Goal: Transaction & Acquisition: Book appointment/travel/reservation

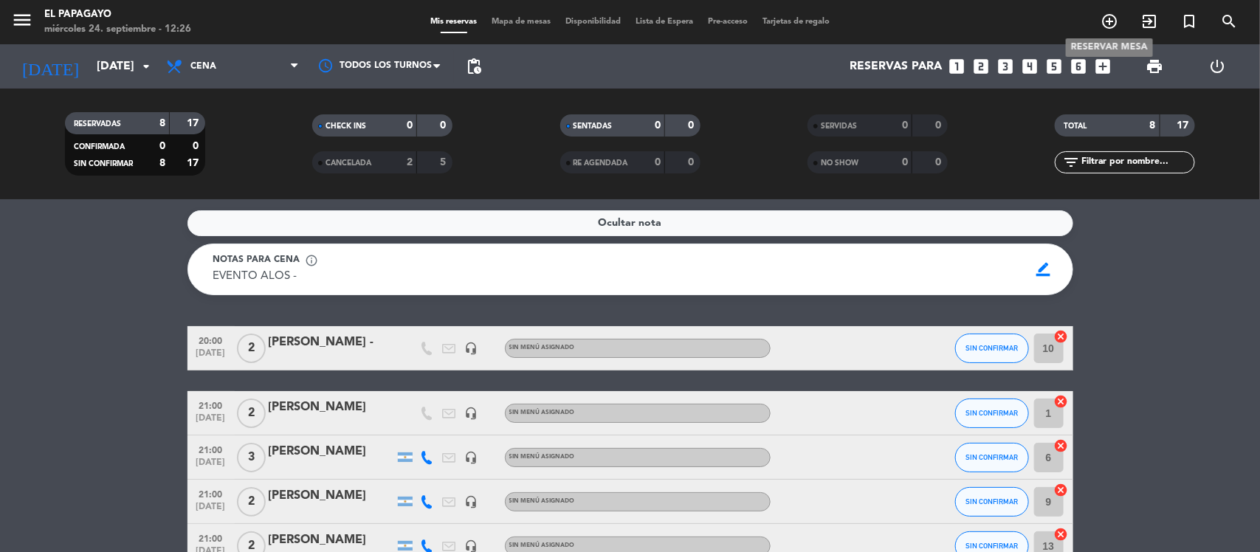
click at [1108, 17] on icon "add_circle_outline" at bounding box center [1110, 22] width 18 height 18
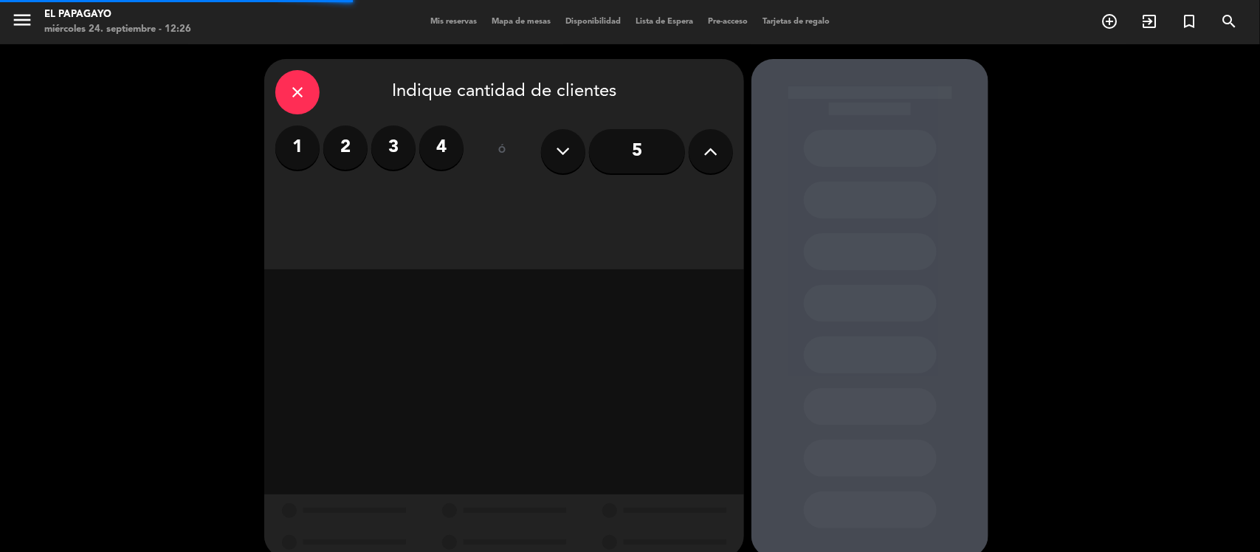
click at [344, 153] on label "2" at bounding box center [345, 147] width 44 height 44
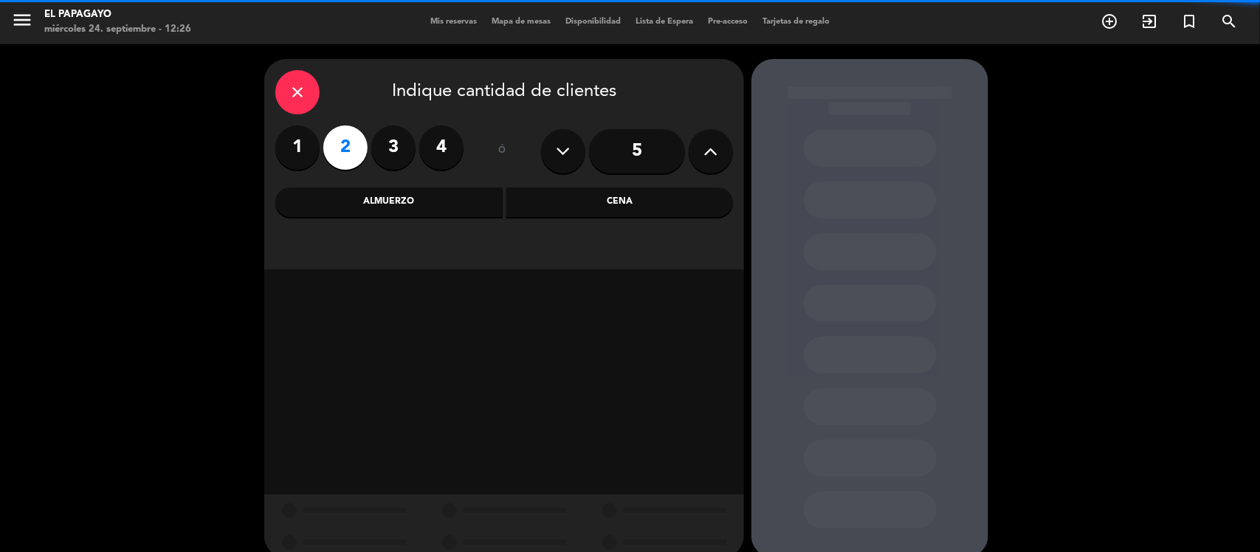
click at [604, 207] on div "Cena" at bounding box center [619, 202] width 227 height 30
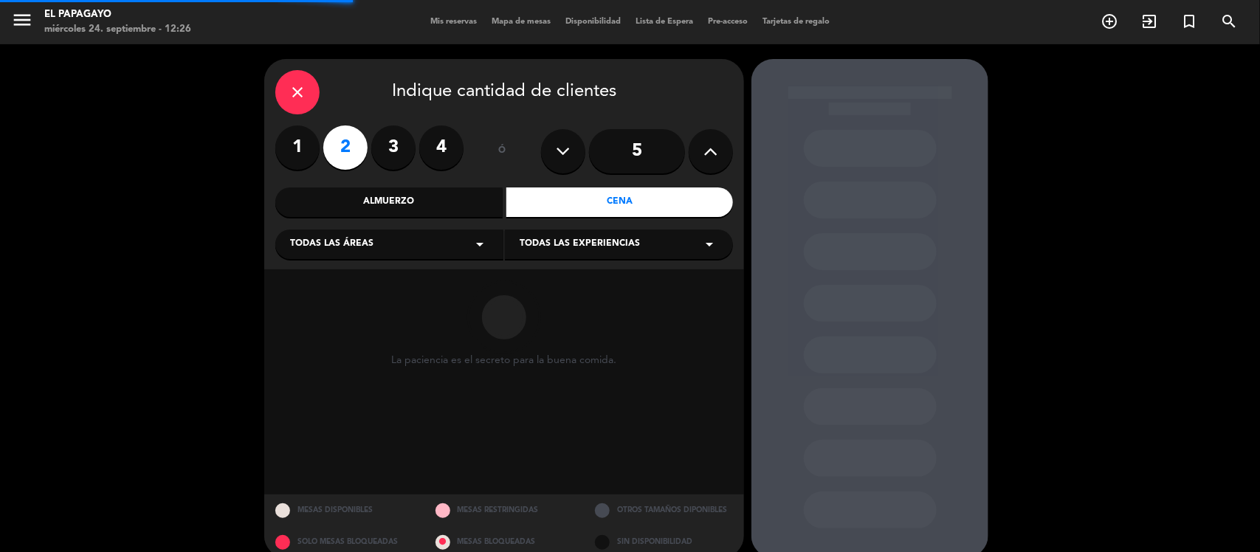
click at [406, 240] on div "Todas las áreas arrow_drop_down" at bounding box center [389, 245] width 228 height 30
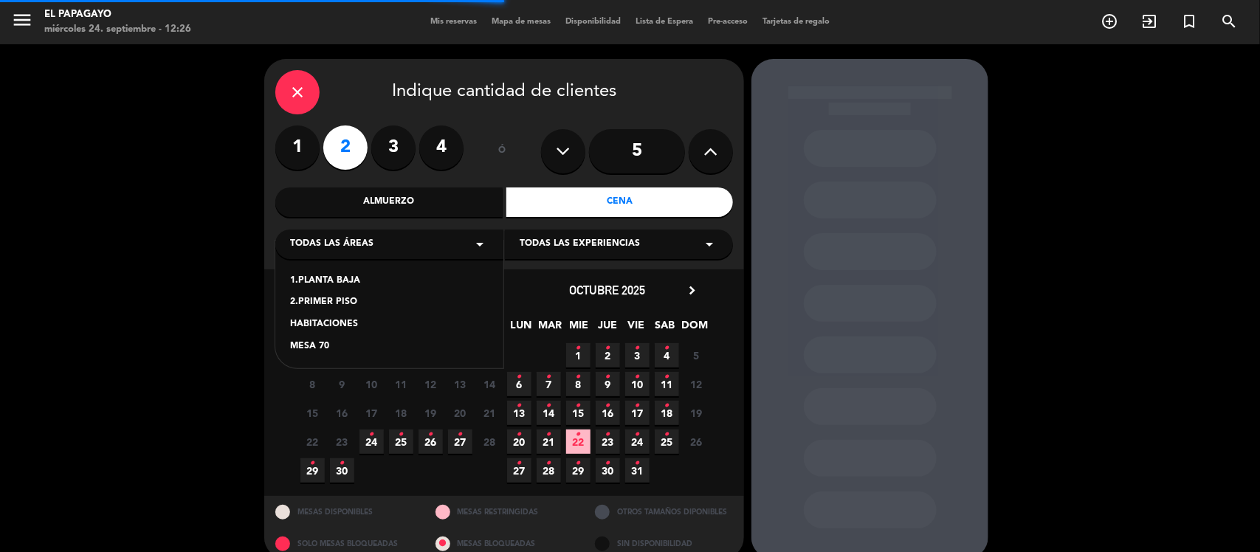
click at [354, 270] on div "1.PLANTA BAJA 2.PRIMER PISO HABITACIONES MESA 70" at bounding box center [389, 305] width 228 height 128
click at [353, 272] on div "1.PLANTA BAJA 2.PRIMER PISO HABITACIONES MESA 70" at bounding box center [389, 305] width 228 height 128
click at [340, 282] on div "1.PLANTA BAJA" at bounding box center [389, 281] width 199 height 15
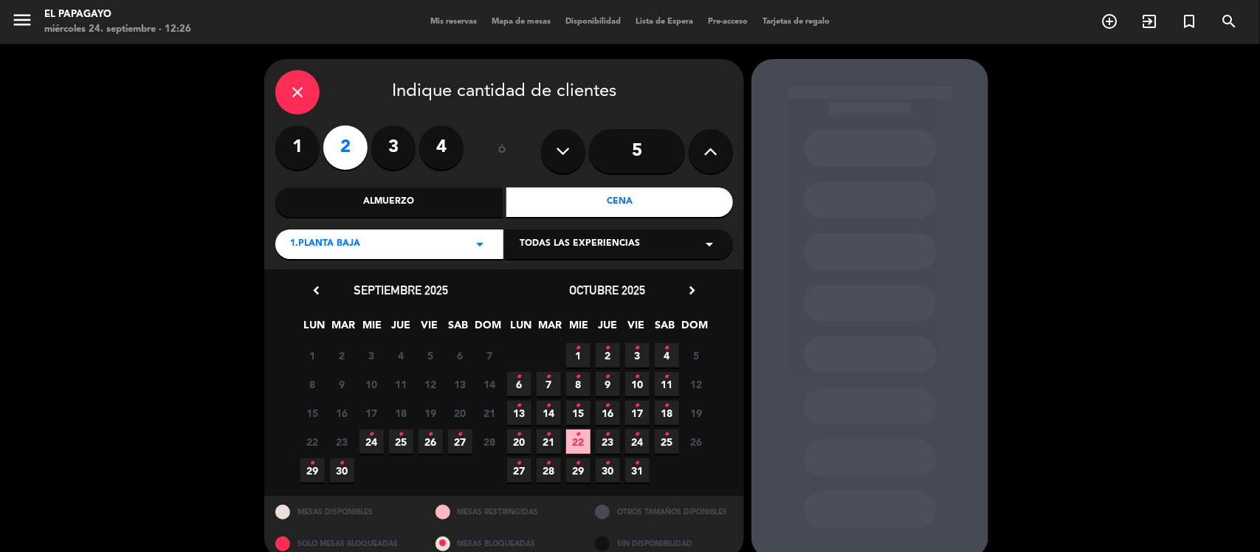
click at [371, 440] on icon "•" at bounding box center [371, 435] width 5 height 24
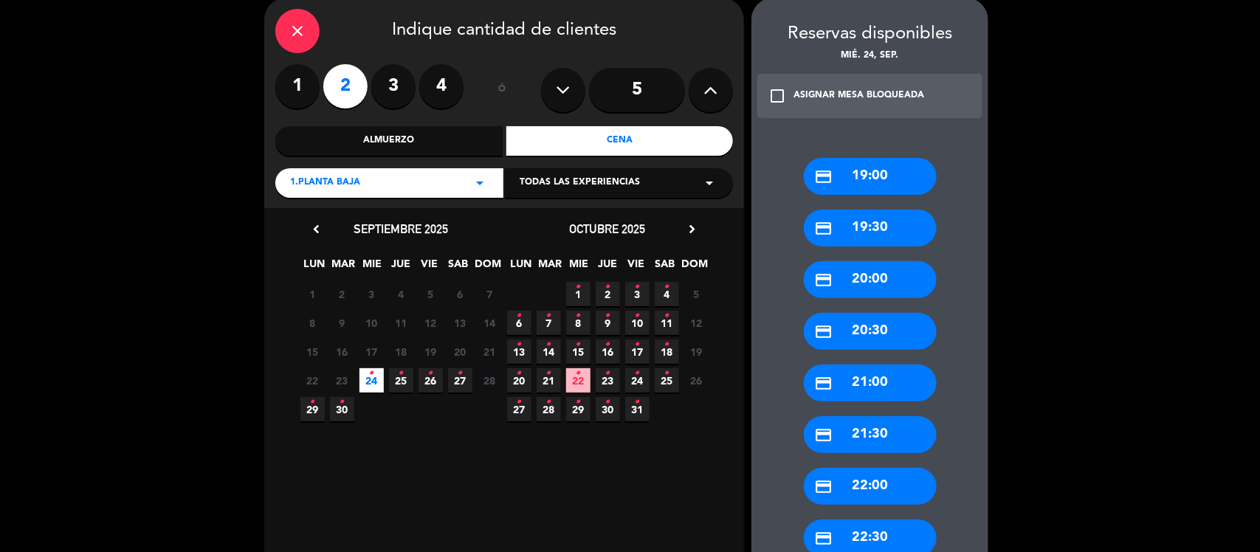
scroll to position [63, 0]
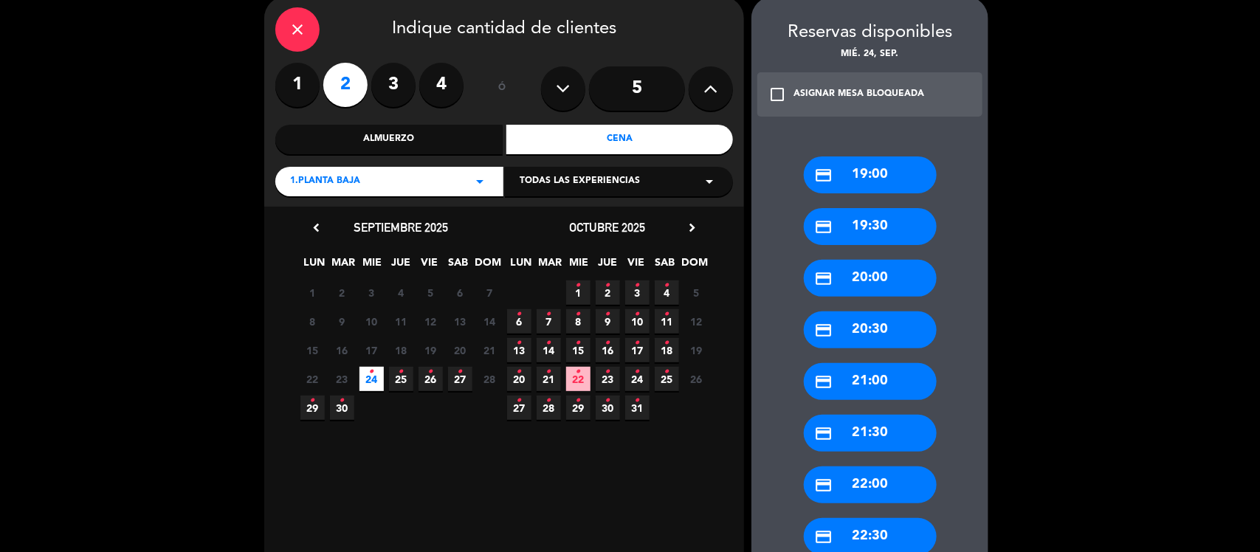
click at [846, 391] on div "credit_card 21:00" at bounding box center [870, 381] width 133 height 37
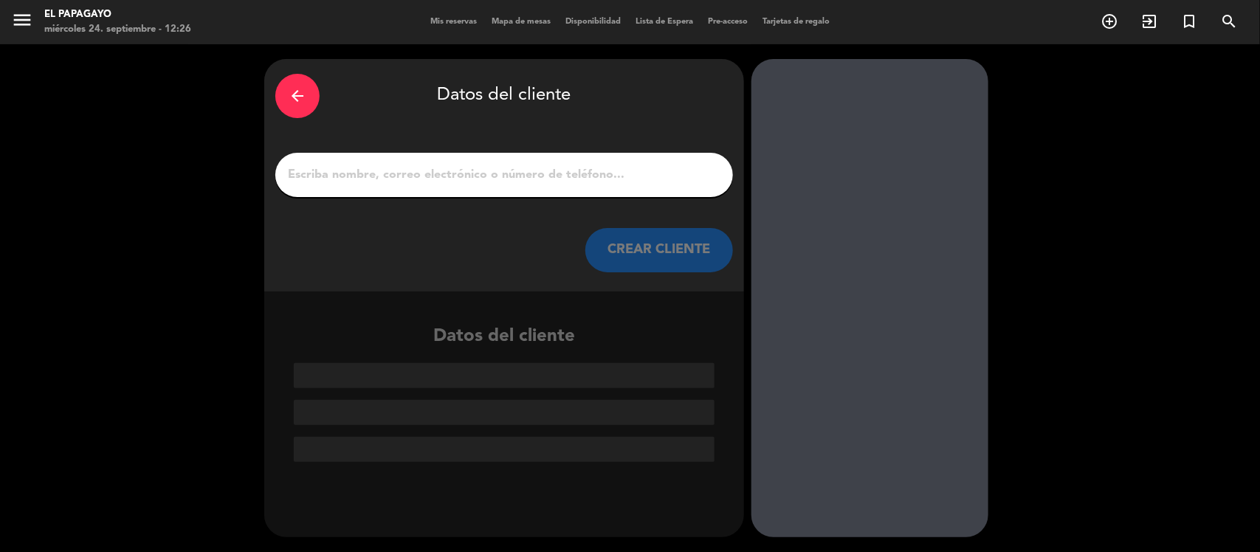
click at [647, 183] on input "1" at bounding box center [504, 175] width 436 height 21
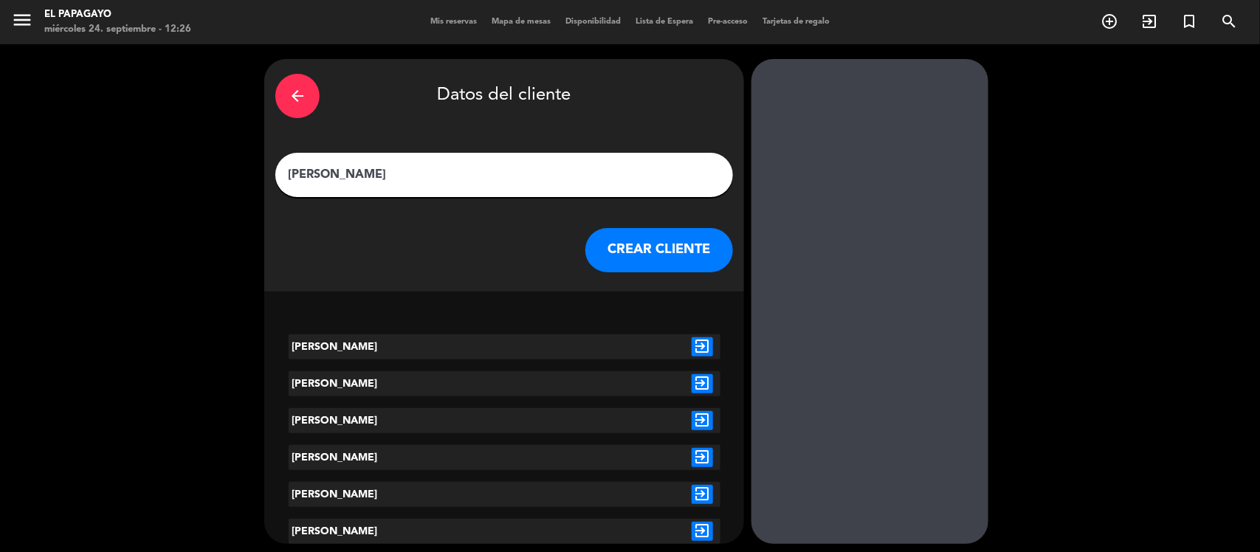
type input "[PERSON_NAME]"
click at [662, 235] on button "CREAR CLIENTE" at bounding box center [659, 250] width 148 height 44
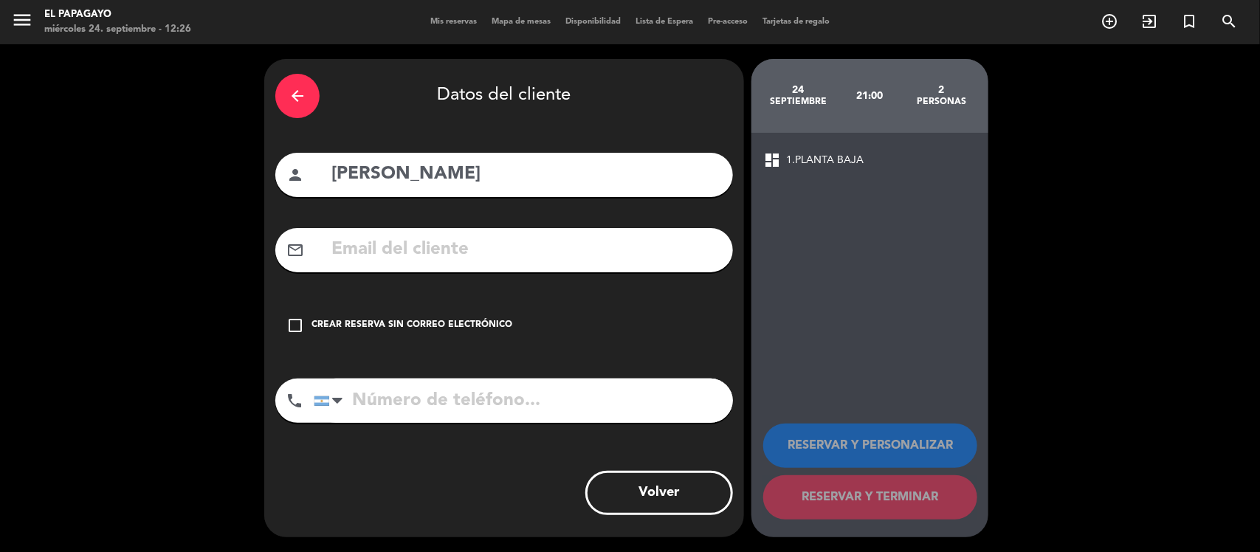
click at [382, 328] on div "Crear reserva sin correo electrónico" at bounding box center [412, 325] width 201 height 15
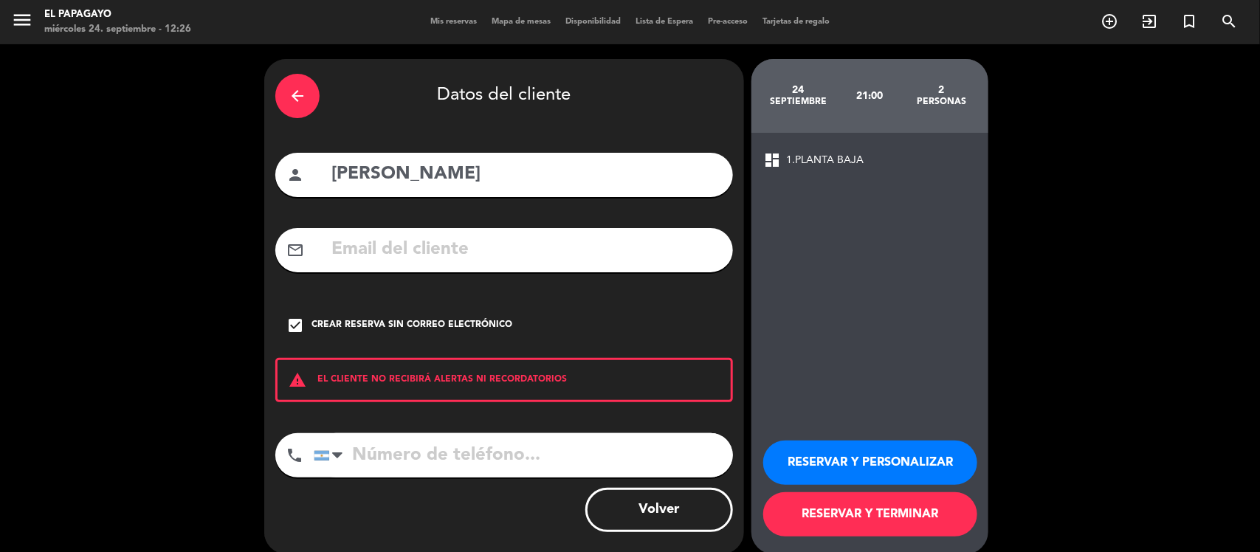
click at [853, 508] on button "RESERVAR Y TERMINAR" at bounding box center [870, 514] width 214 height 44
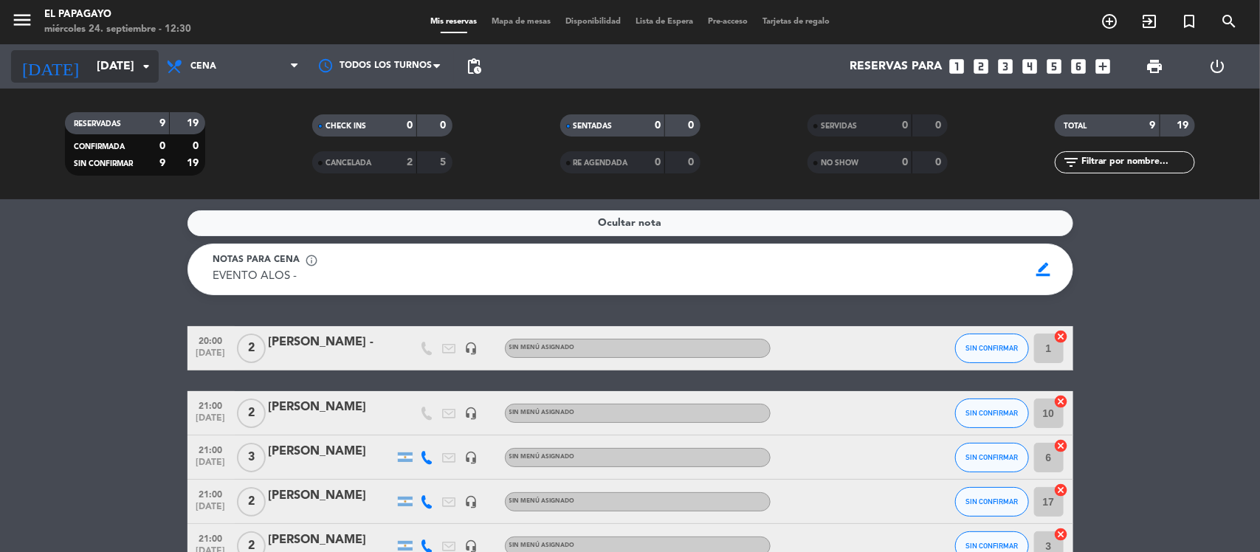
click at [89, 79] on input "[DATE]" at bounding box center [167, 66] width 156 height 29
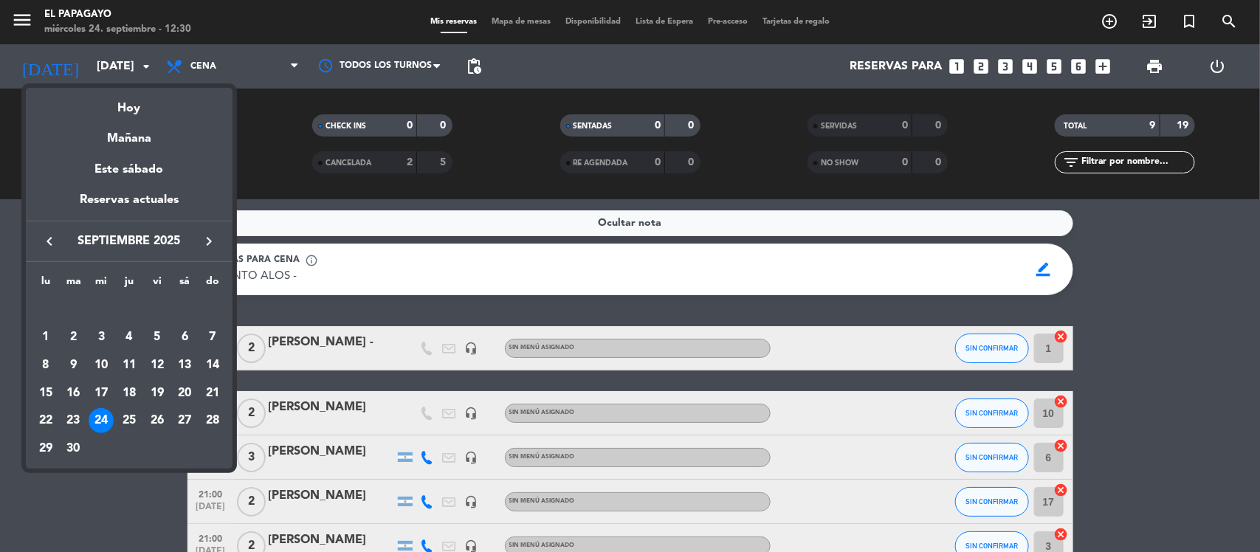
click at [211, 238] on icon "keyboard_arrow_right" at bounding box center [209, 242] width 18 height 18
click at [125, 333] on div "2" at bounding box center [129, 337] width 25 height 25
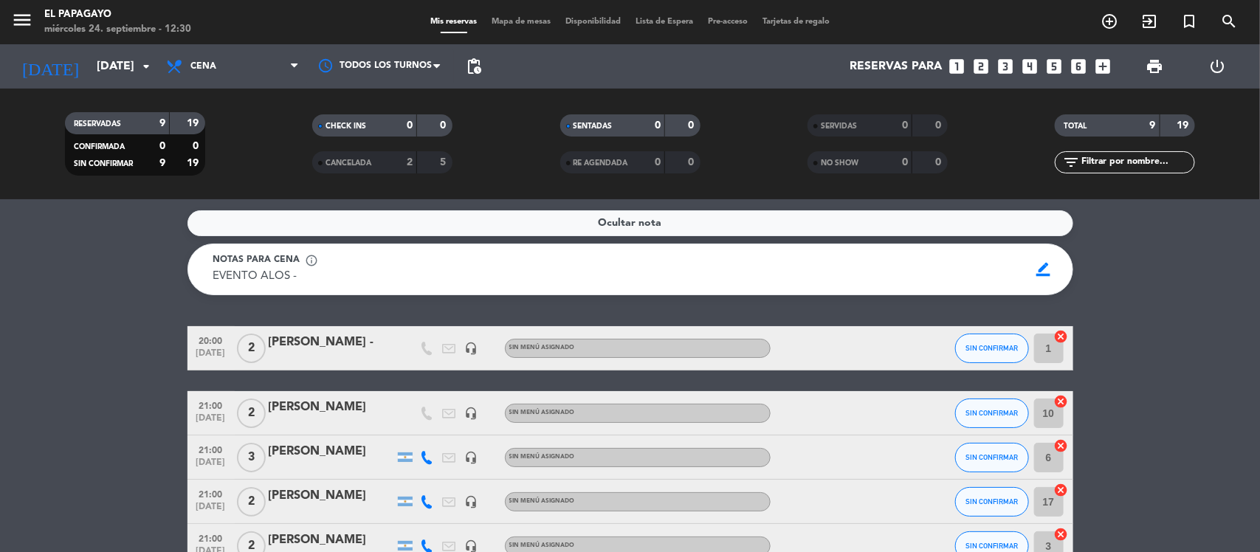
type input "[DEMOGRAPHIC_DATA][DATE]"
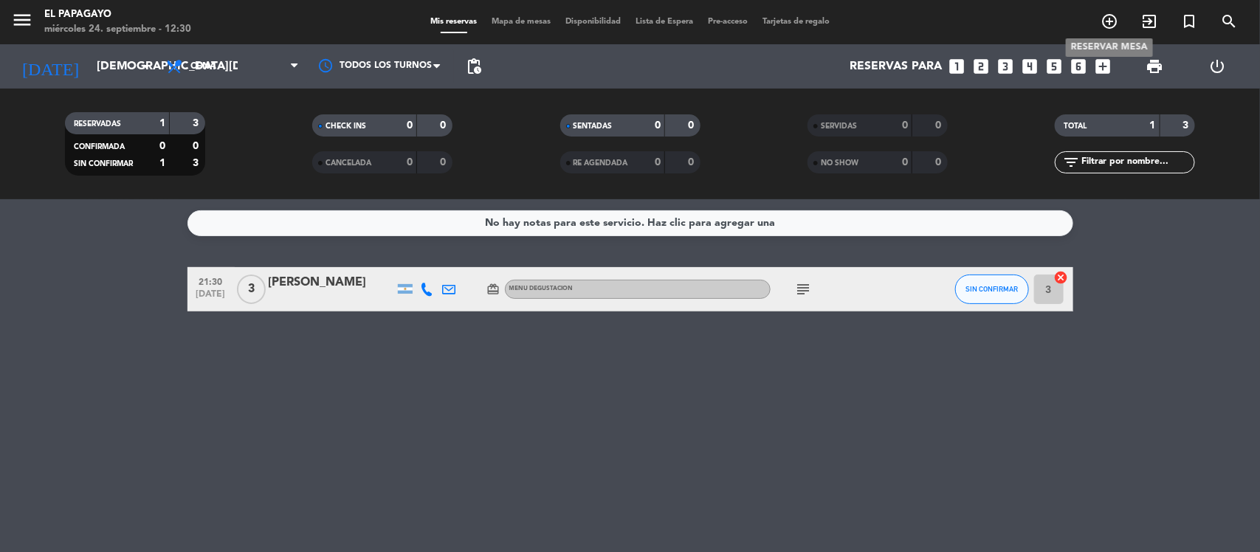
click at [1108, 22] on icon "add_circle_outline" at bounding box center [1110, 22] width 18 height 18
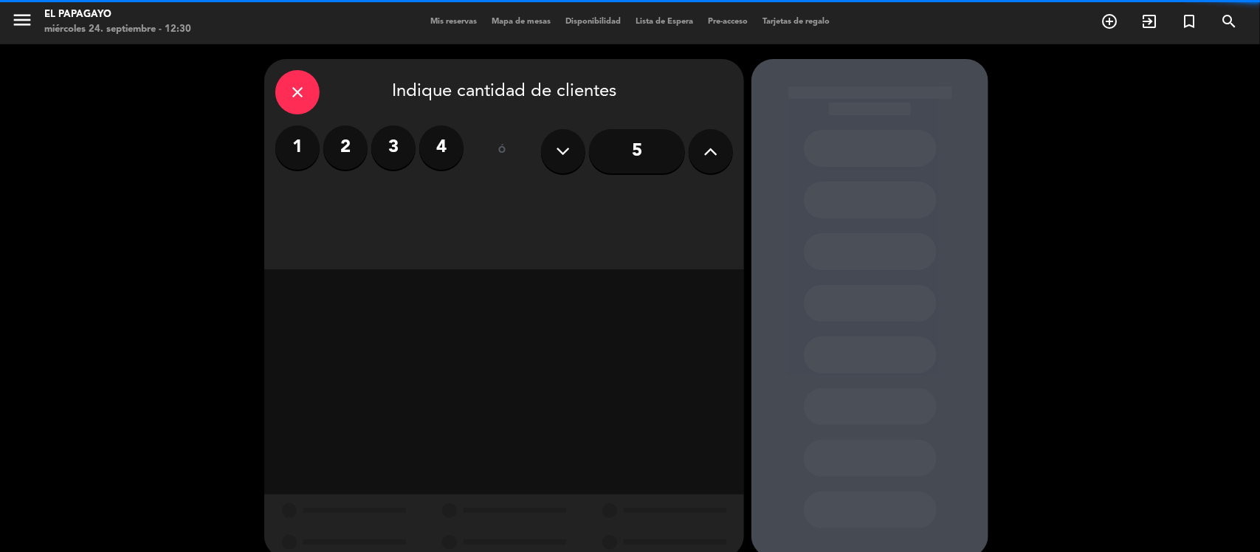
click at [450, 146] on label "4" at bounding box center [441, 147] width 44 height 44
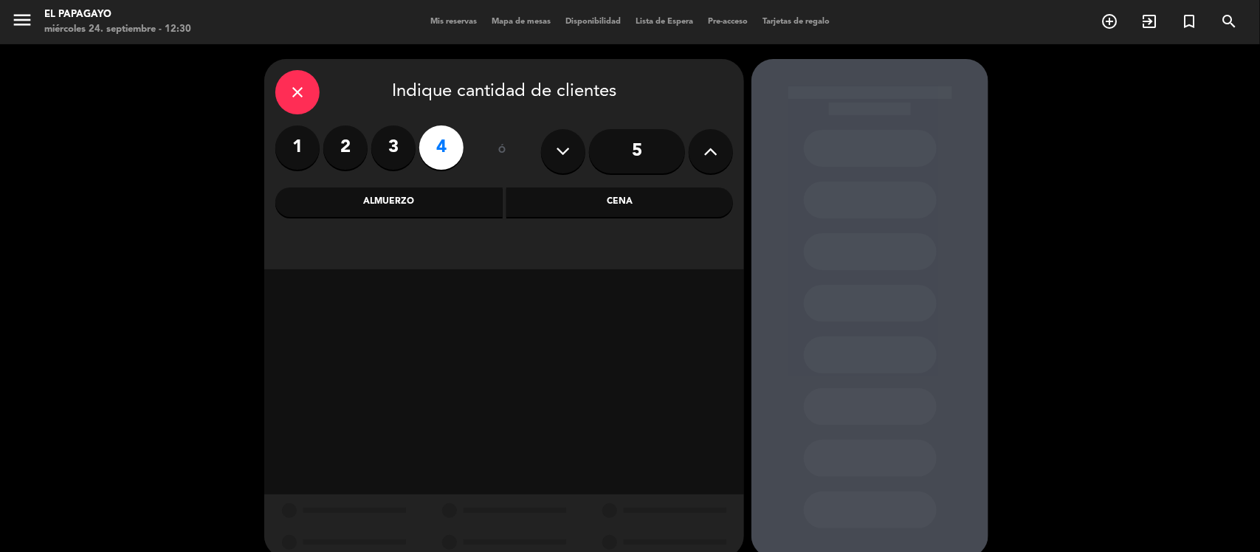
click at [565, 201] on div "Cena" at bounding box center [619, 202] width 227 height 30
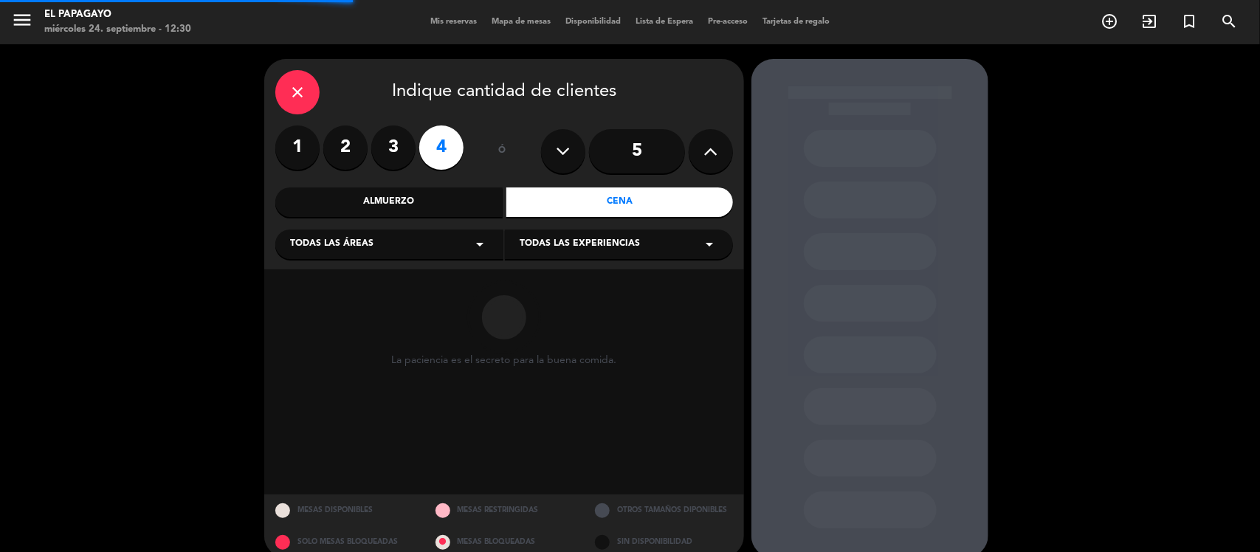
click at [423, 241] on div "Todas las áreas arrow_drop_down" at bounding box center [389, 245] width 228 height 30
click at [351, 283] on div "1.PLANTA BAJA" at bounding box center [389, 281] width 199 height 15
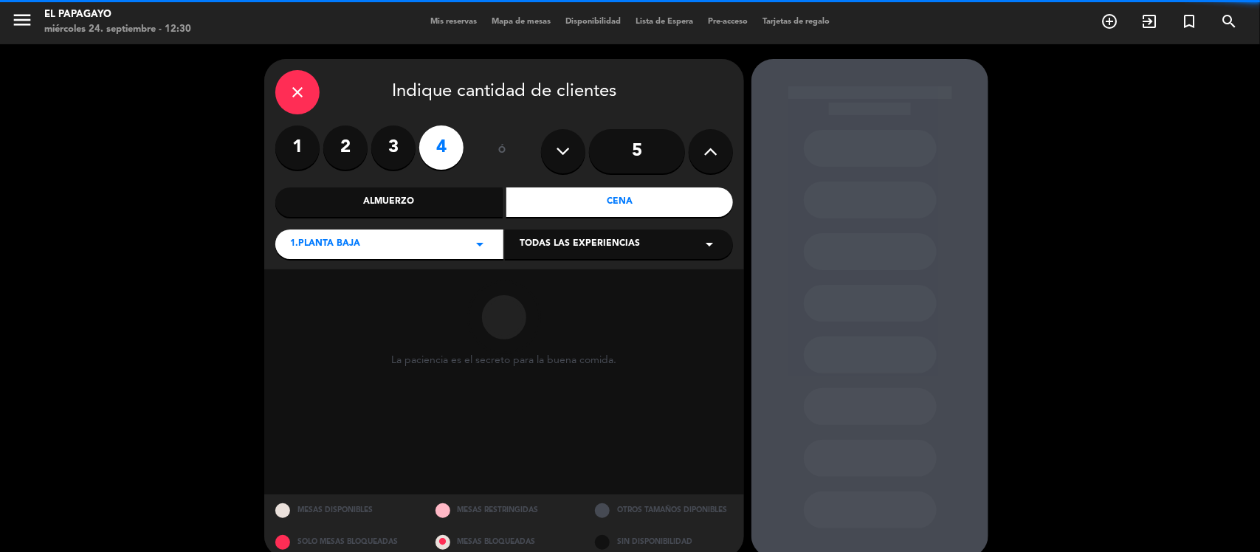
scroll to position [20, 0]
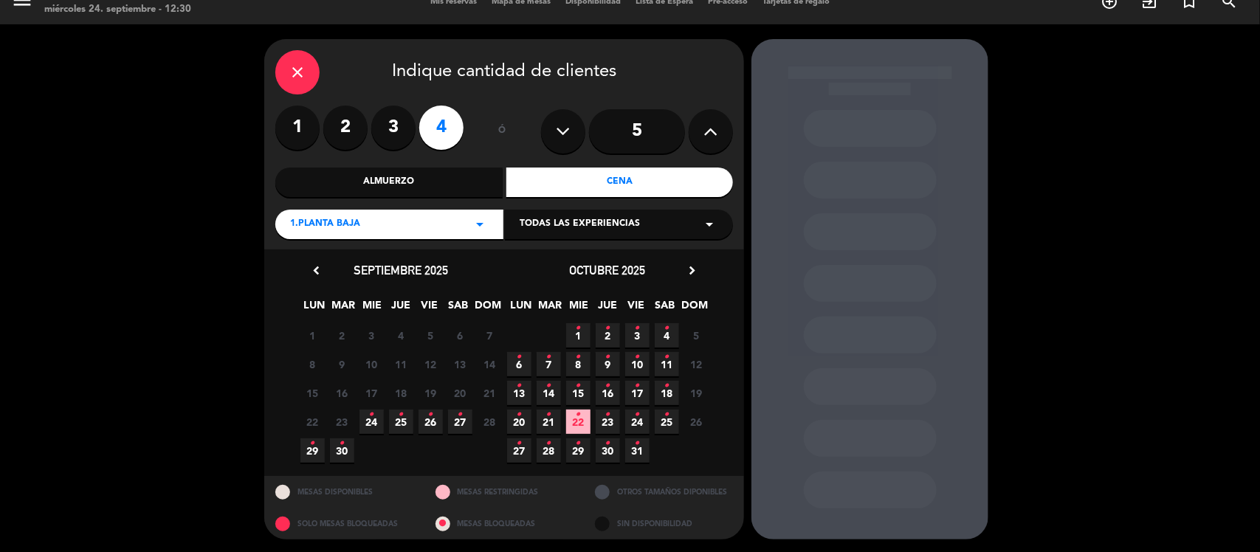
click at [619, 332] on span "2 •" at bounding box center [608, 335] width 24 height 24
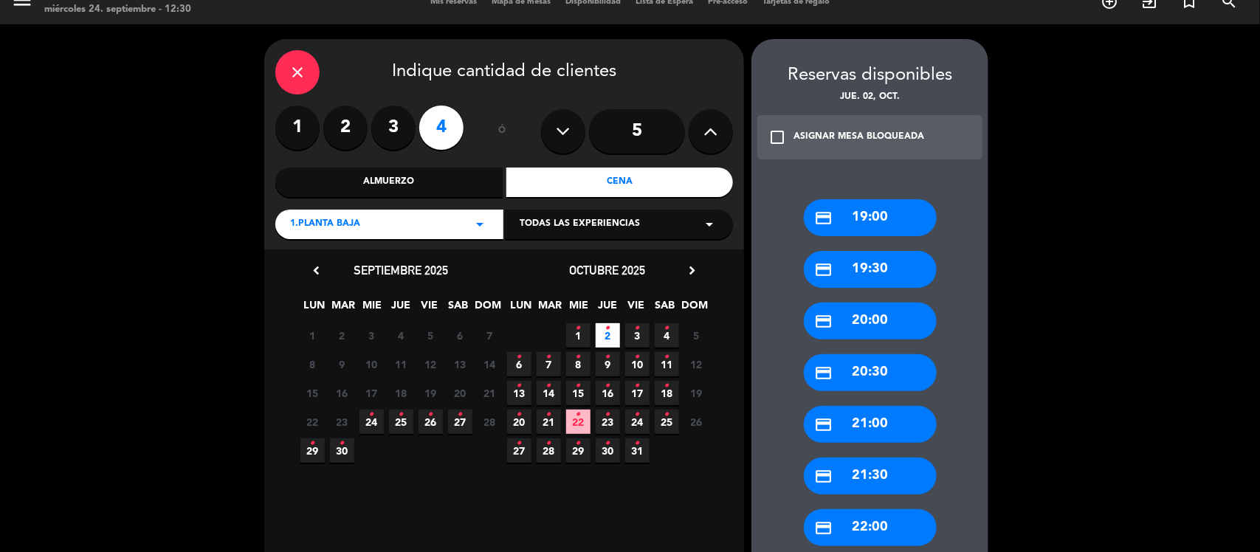
click at [875, 401] on div "credit_card 19:00 credit_card 19:30 credit_card 20:00 credit_card 20:30 credit_…" at bounding box center [869, 391] width 237 height 443
click at [873, 412] on div "credit_card 21:00" at bounding box center [870, 424] width 133 height 37
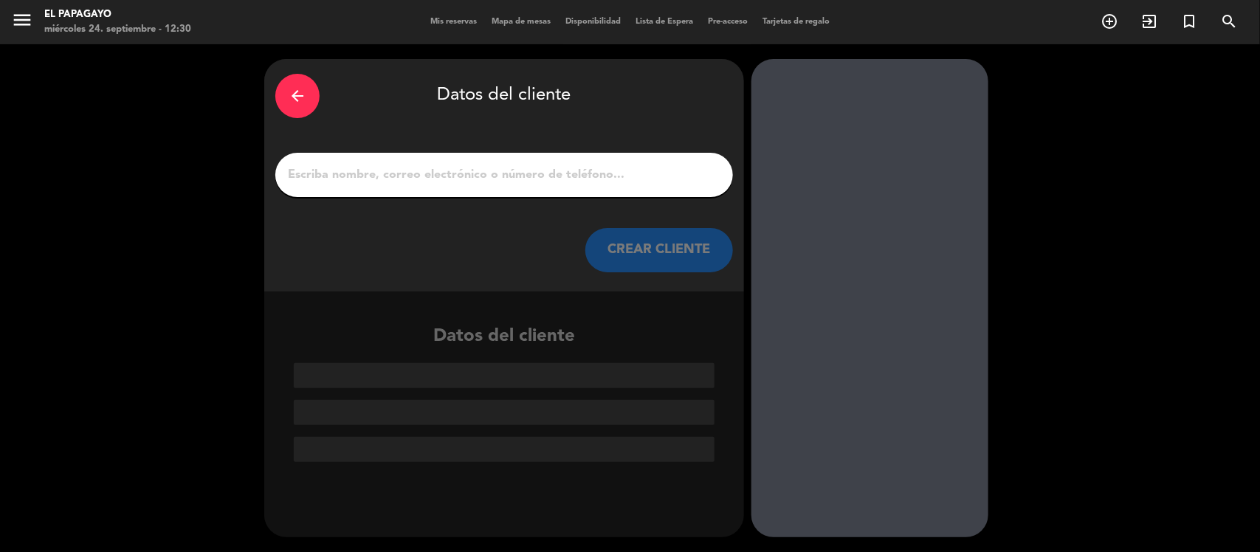
click at [661, 203] on div "arrow_back Datos del cliente CREAR CLIENTE" at bounding box center [504, 175] width 480 height 233
click at [636, 176] on input "1" at bounding box center [504, 175] width 436 height 21
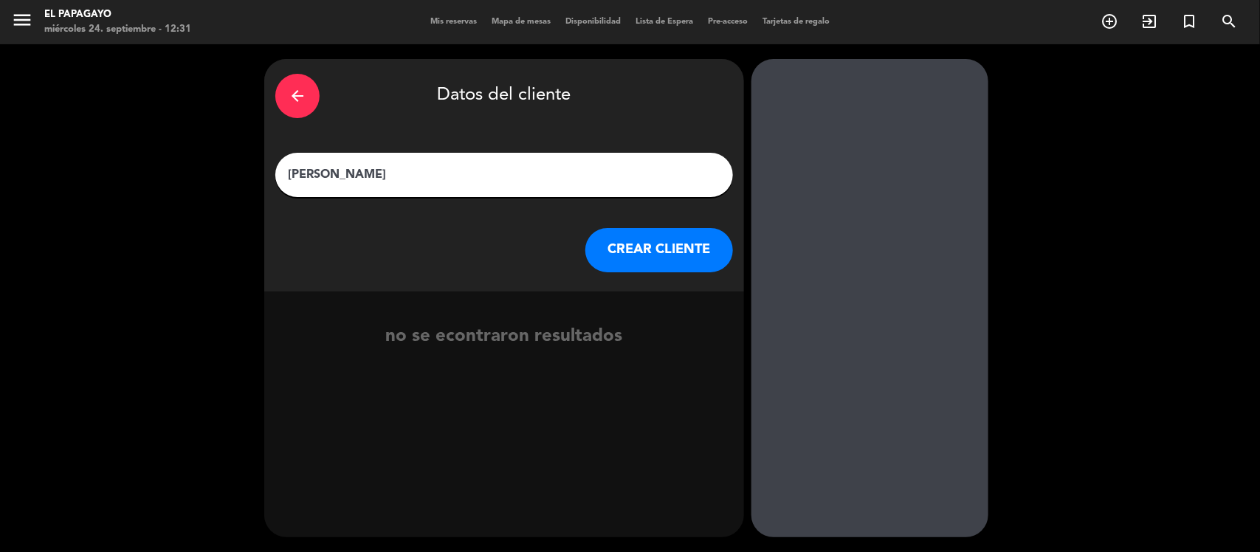
type input "[PERSON_NAME]"
click at [676, 259] on button "CREAR CLIENTE" at bounding box center [659, 250] width 148 height 44
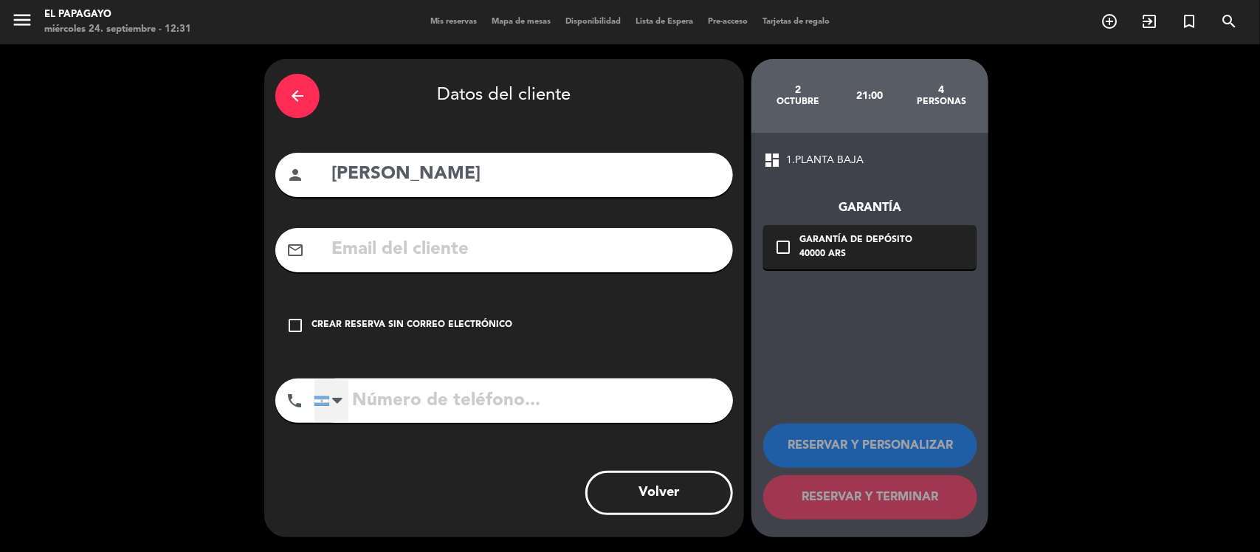
click at [345, 410] on div at bounding box center [331, 400] width 34 height 43
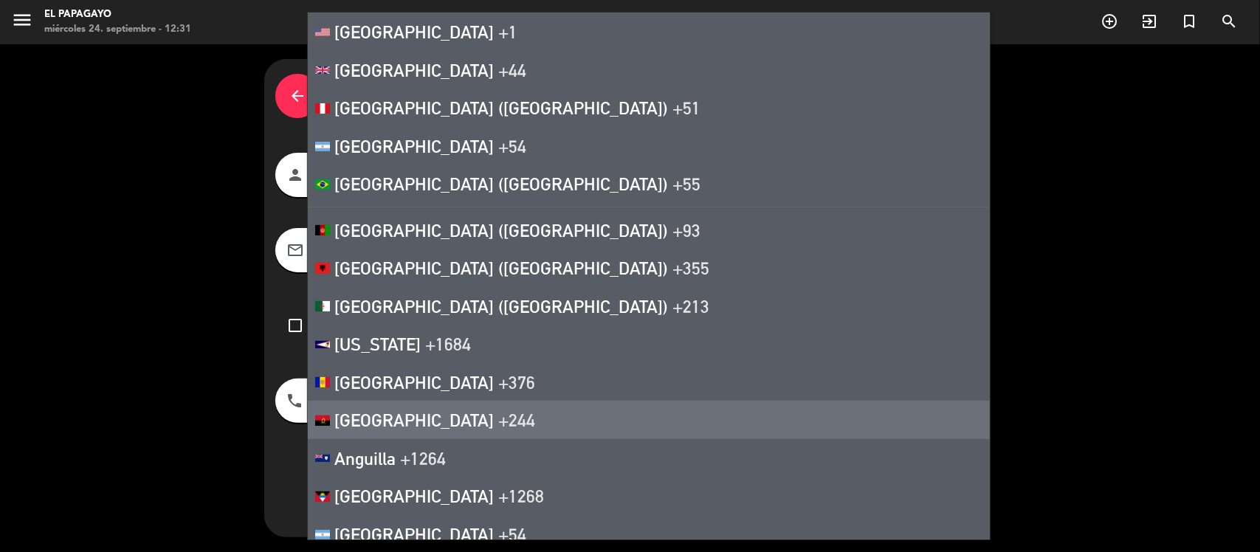
click at [112, 401] on div "arrow_back Datos del cliente person [GEOGRAPHIC_DATA][PERSON_NAME] mail_outline…" at bounding box center [630, 298] width 1260 height 508
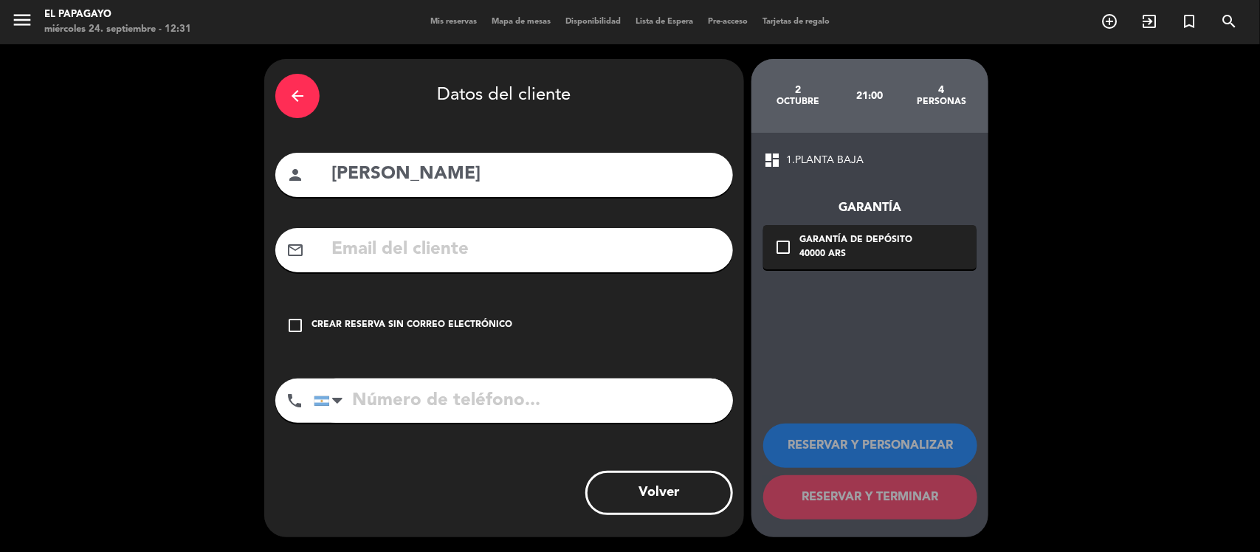
click at [418, 395] on input "tel" at bounding box center [523, 401] width 419 height 44
type input "3517072269"
click at [454, 177] on input "[PERSON_NAME]" at bounding box center [526, 174] width 392 height 30
click at [448, 322] on div "Crear reserva sin correo electrónico" at bounding box center [412, 325] width 201 height 15
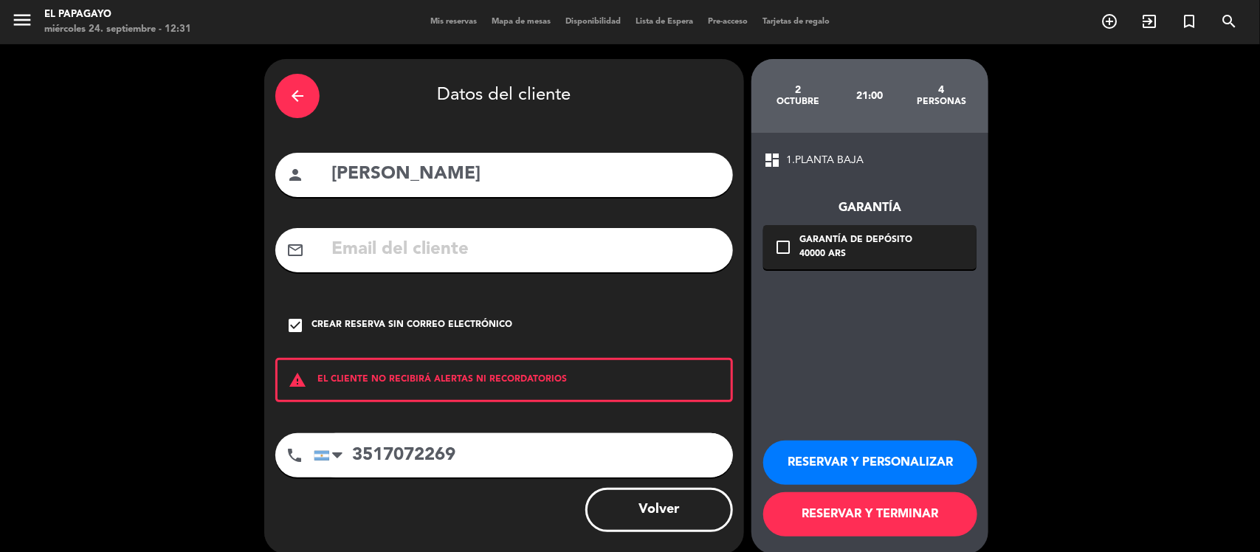
scroll to position [16, 0]
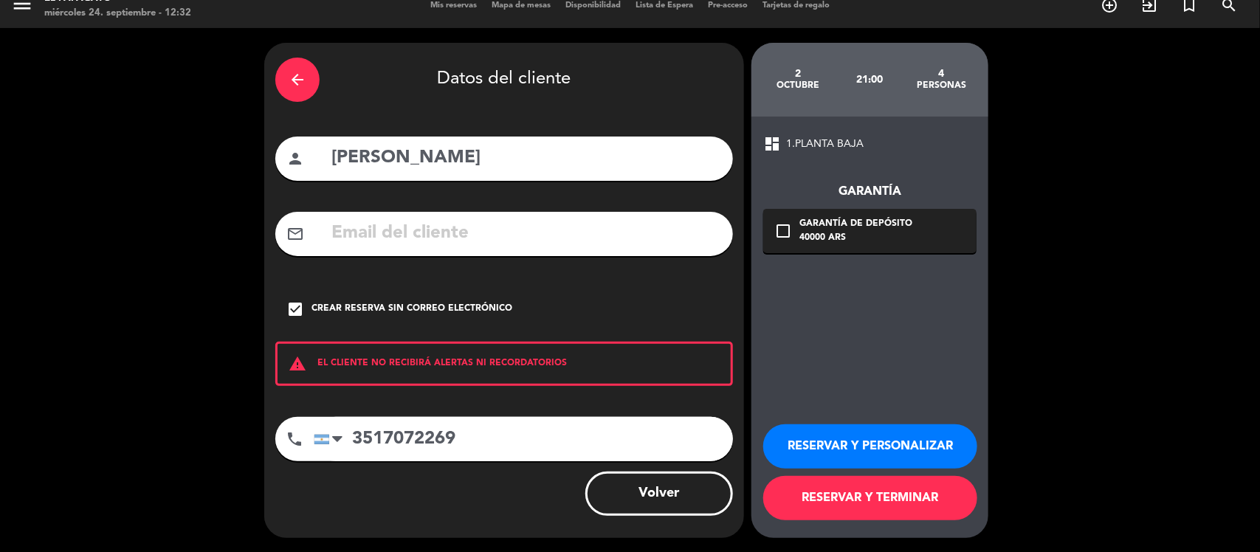
click at [461, 167] on input "[PERSON_NAME]" at bounding box center [526, 158] width 392 height 30
type input "[PERSON_NAME]"
click at [883, 489] on button "RESERVAR Y TERMINAR" at bounding box center [870, 498] width 214 height 44
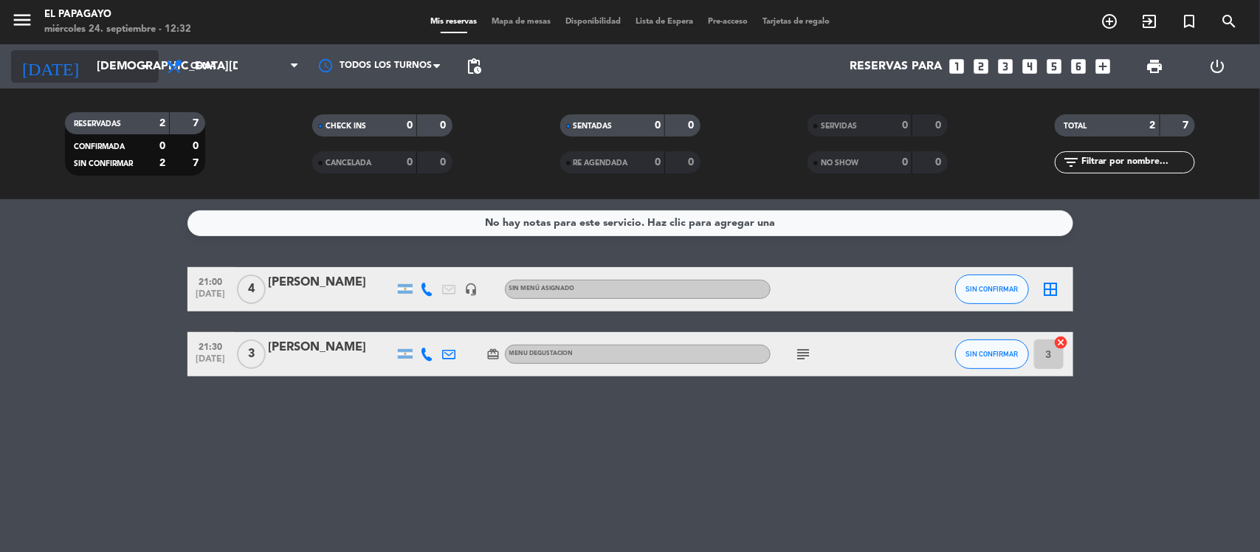
click at [142, 60] on icon "arrow_drop_down" at bounding box center [146, 67] width 18 height 18
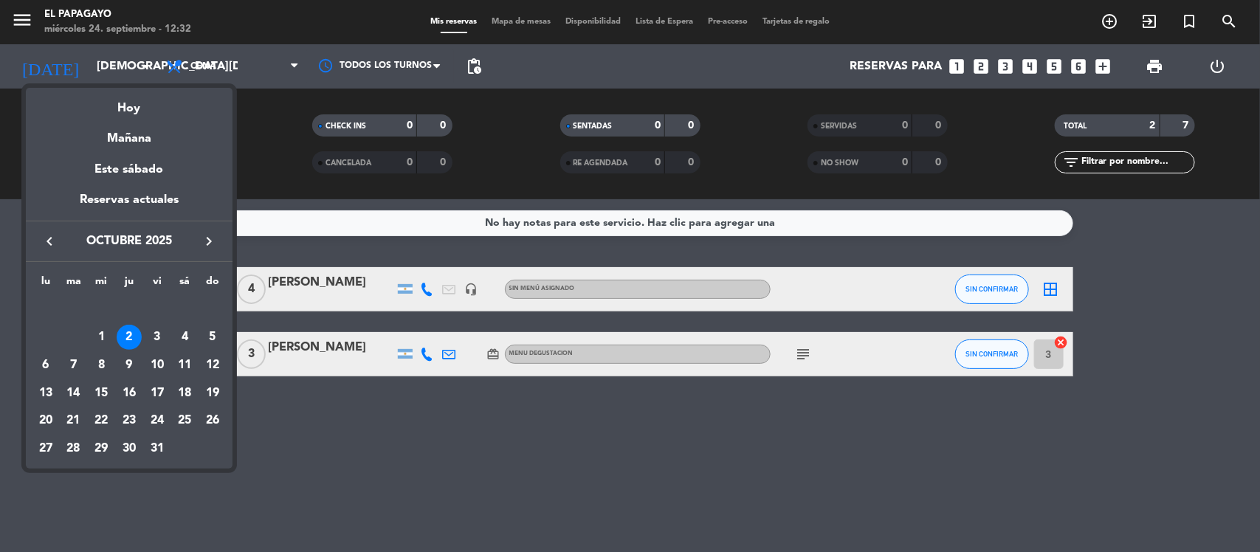
click at [53, 237] on icon "keyboard_arrow_left" at bounding box center [50, 242] width 18 height 18
click at [94, 419] on div "24" at bounding box center [101, 420] width 25 height 25
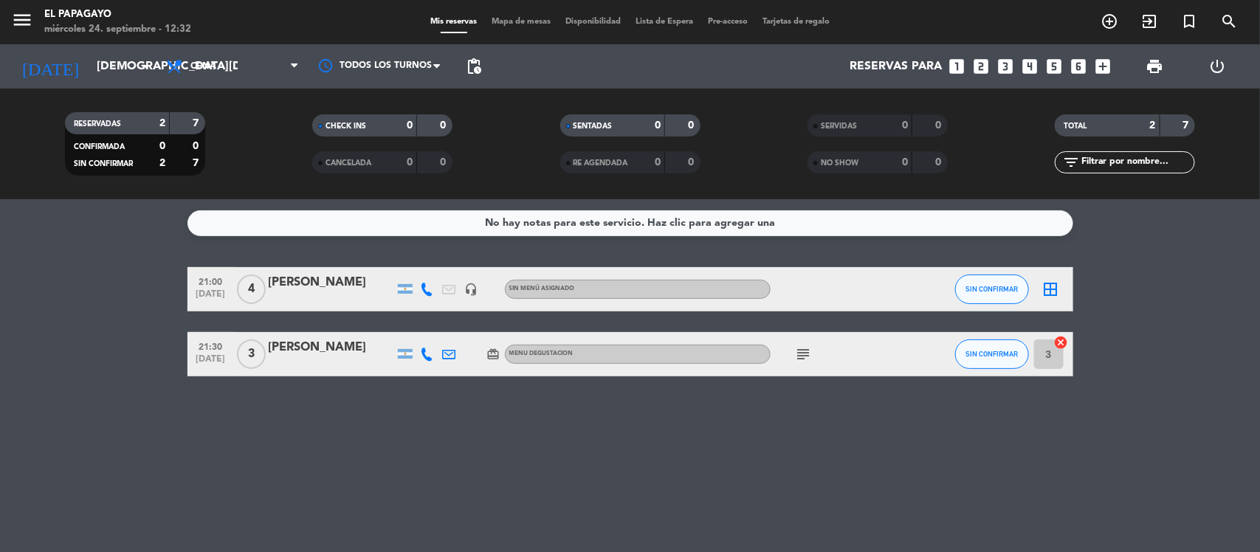
type input "[DATE]"
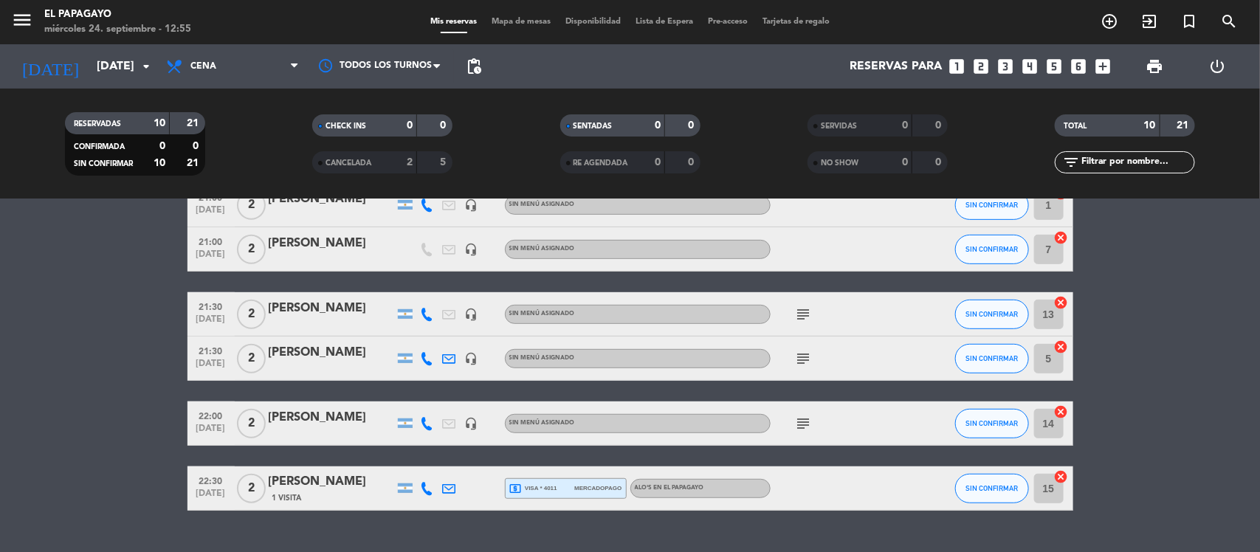
scroll to position [374, 0]
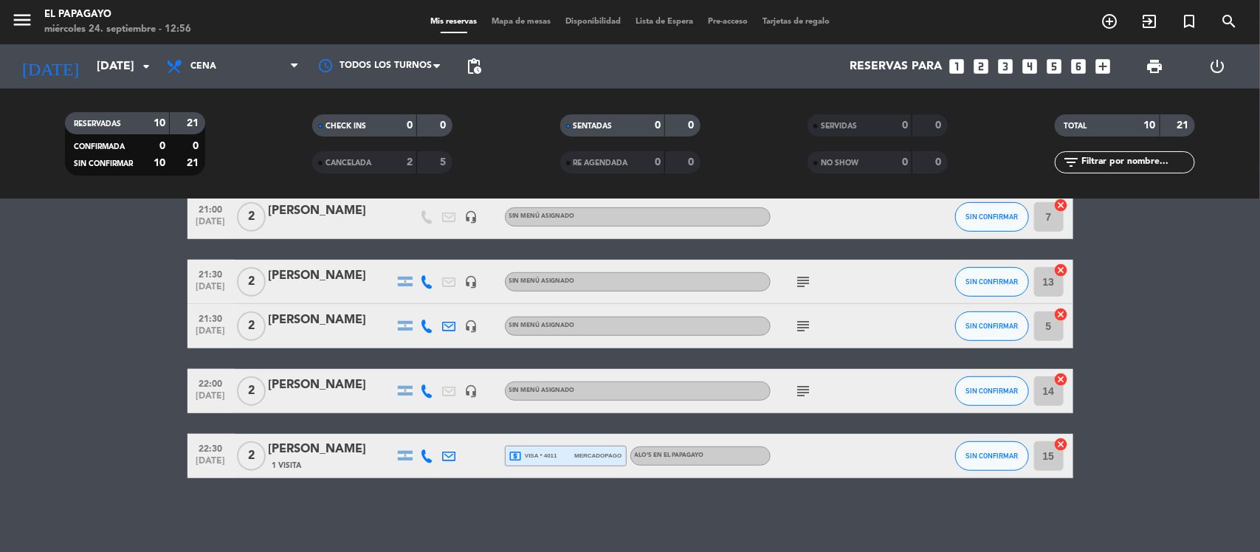
click at [292, 326] on div "[PERSON_NAME]" at bounding box center [331, 320] width 125 height 19
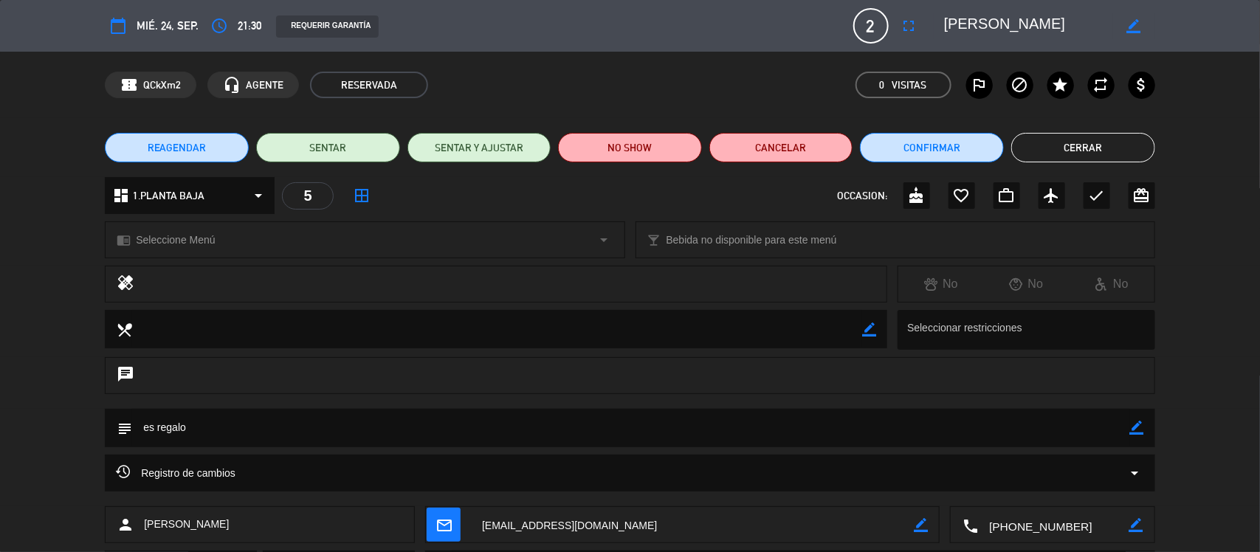
click at [1137, 433] on icon "border_color" at bounding box center [1137, 428] width 14 height 14
drag, startPoint x: 1096, startPoint y: 423, endPoint x: 286, endPoint y: 407, distance: 809.9
click at [286, 407] on div "calendar_today mié. 24, sep. access_time 21:30 REQUERIR GARANTÍA 2 [PERSON_NAME…" at bounding box center [630, 276] width 1260 height 552
click at [263, 430] on textarea at bounding box center [631, 428] width 998 height 38
type textarea "e"
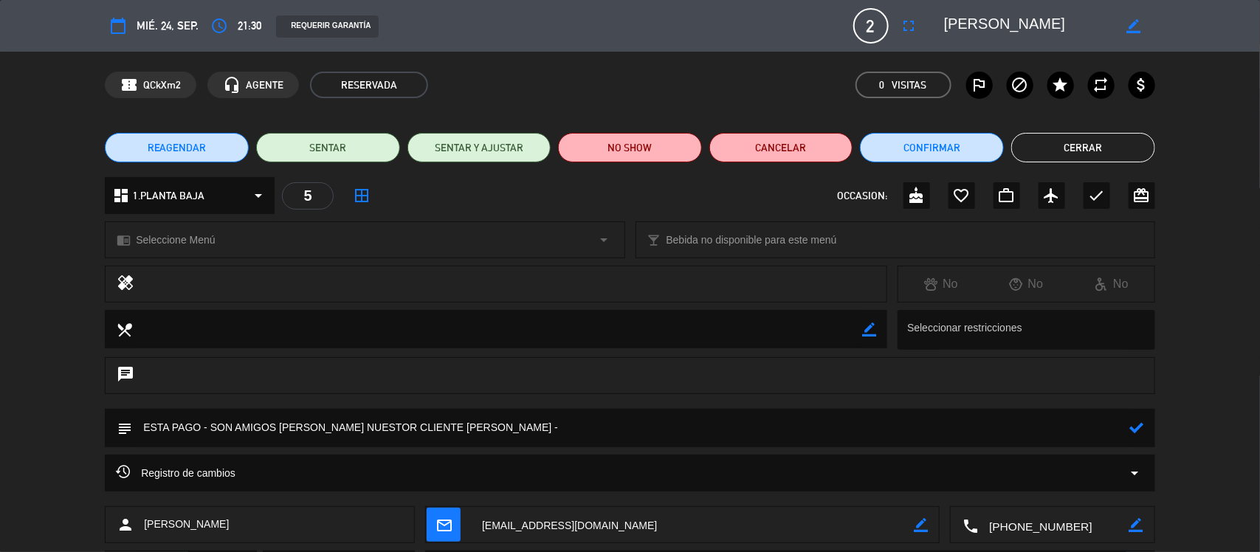
click at [1130, 427] on icon at bounding box center [1137, 428] width 14 height 14
click at [678, 421] on textarea at bounding box center [631, 428] width 998 height 38
click at [1138, 419] on div "border_color" at bounding box center [1137, 428] width 14 height 38
click at [1135, 423] on icon "border_color" at bounding box center [1137, 428] width 14 height 14
click at [1059, 421] on textarea at bounding box center [631, 428] width 998 height 38
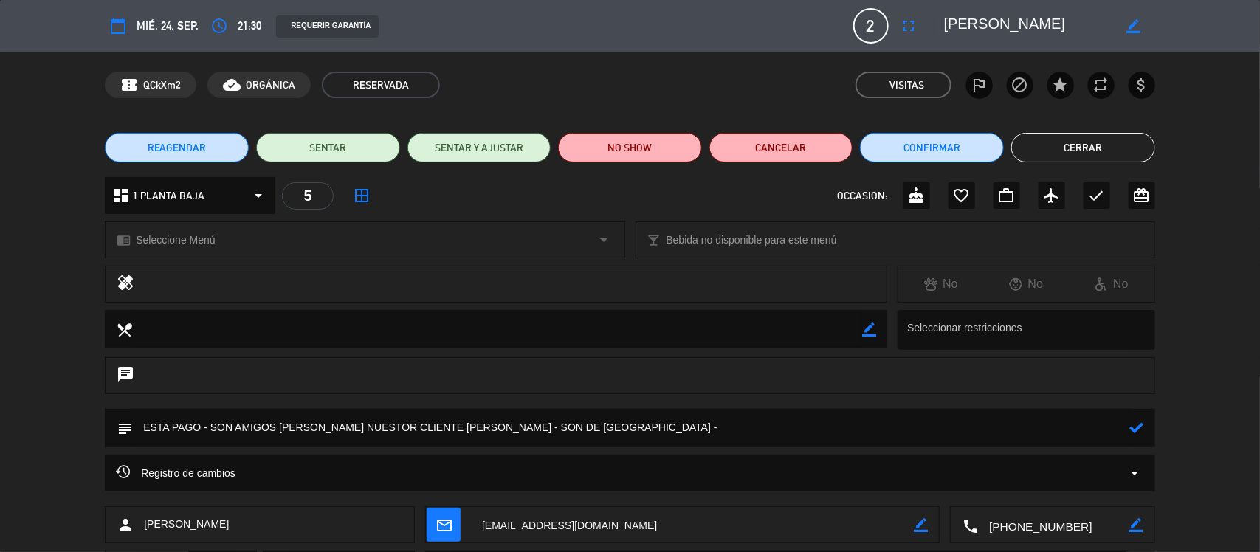
click at [1131, 430] on icon at bounding box center [1137, 428] width 14 height 14
click at [1134, 423] on icon "border_color" at bounding box center [1137, 428] width 14 height 14
click at [1049, 436] on textarea at bounding box center [631, 428] width 998 height 38
click at [1126, 430] on textarea at bounding box center [631, 428] width 998 height 38
type textarea "ESTA PAGO - SON AMIGOS [PERSON_NAME] NUESTOR CLIENTE [PERSON_NAME] - SON DE BRA…"
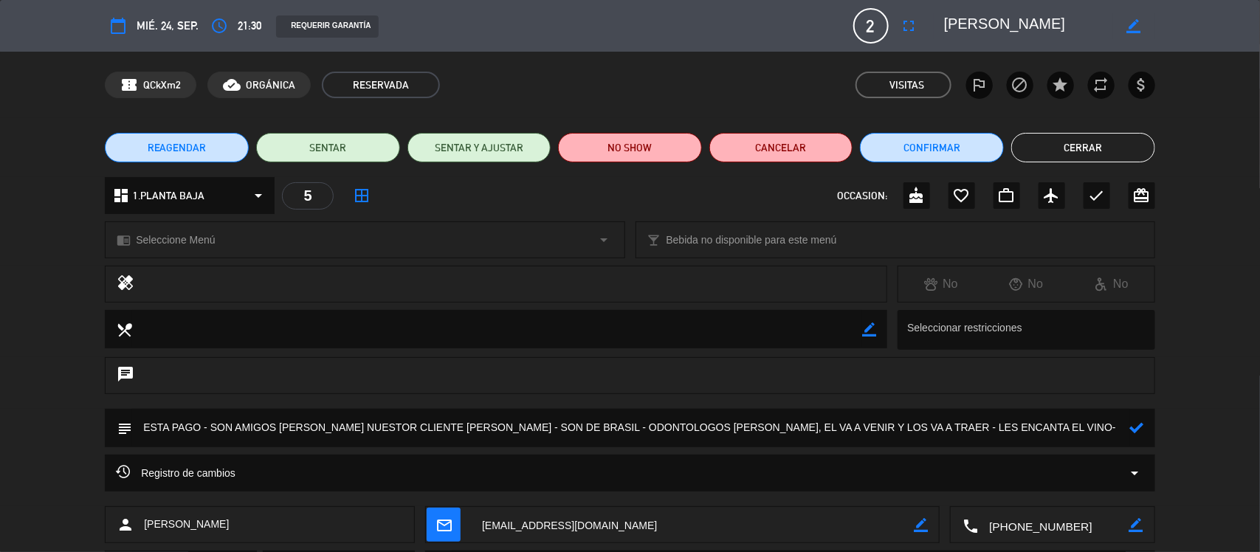
click at [1130, 429] on icon at bounding box center [1137, 428] width 14 height 14
click at [1075, 154] on button "Cerrar" at bounding box center [1083, 148] width 144 height 30
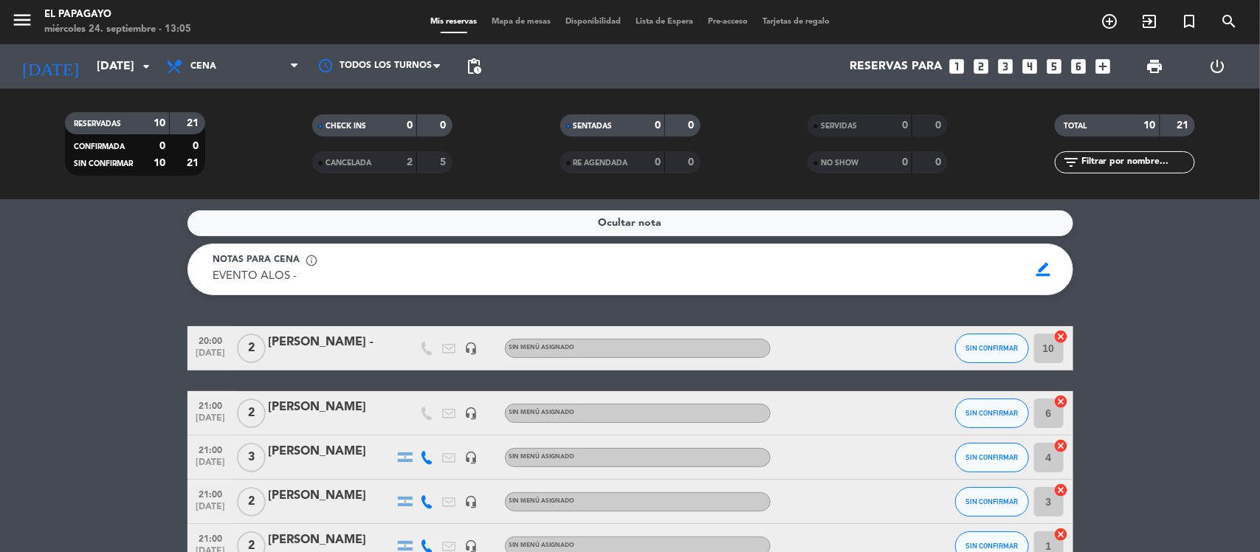
scroll to position [16, 0]
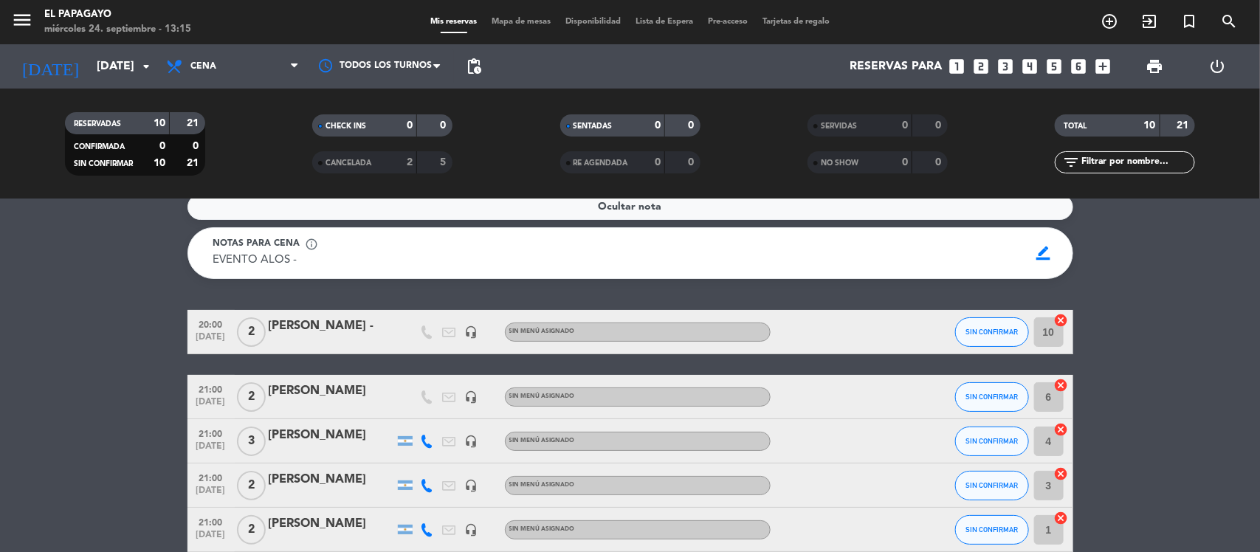
click at [814, 18] on span "Tarjetas de regalo" at bounding box center [796, 22] width 82 height 8
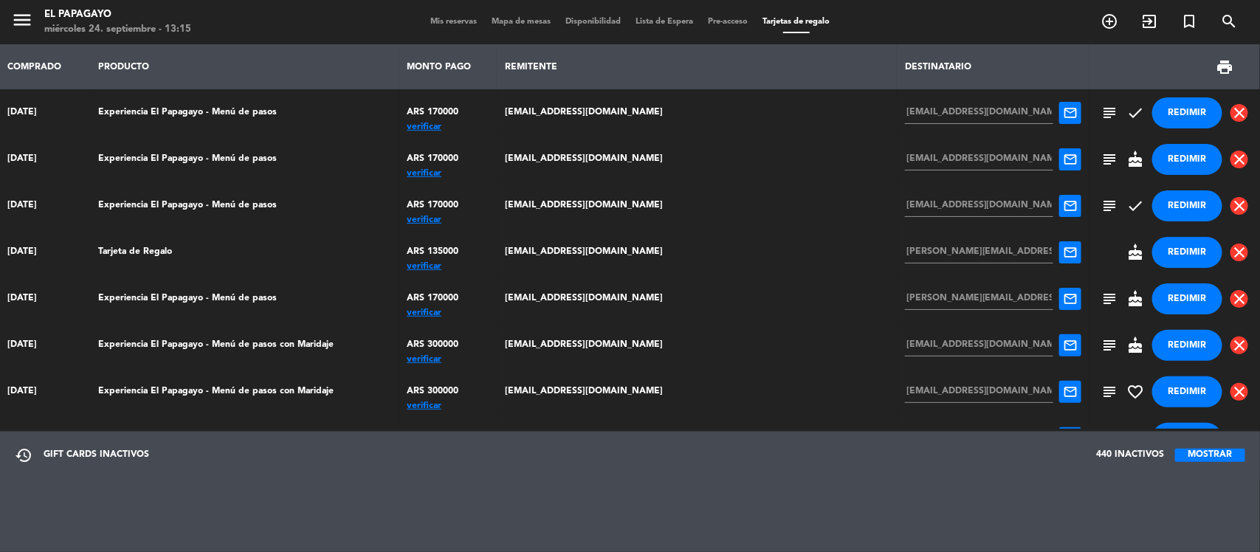
click at [489, 127] on div "verificar" at bounding box center [448, 127] width 83 height 0
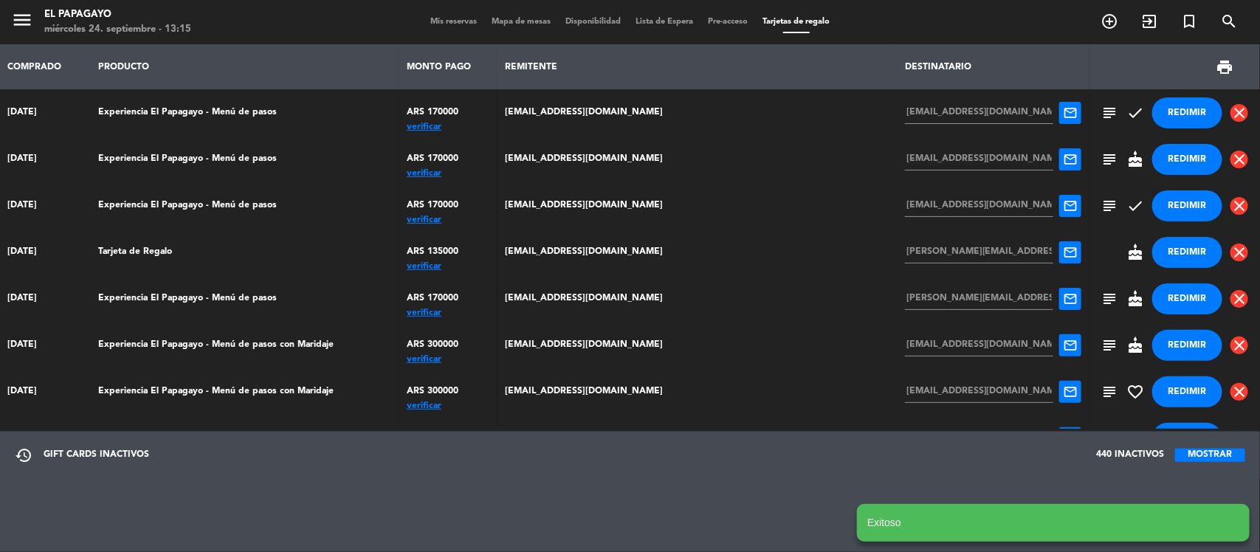
click at [489, 173] on div "verificar" at bounding box center [448, 173] width 83 height 0
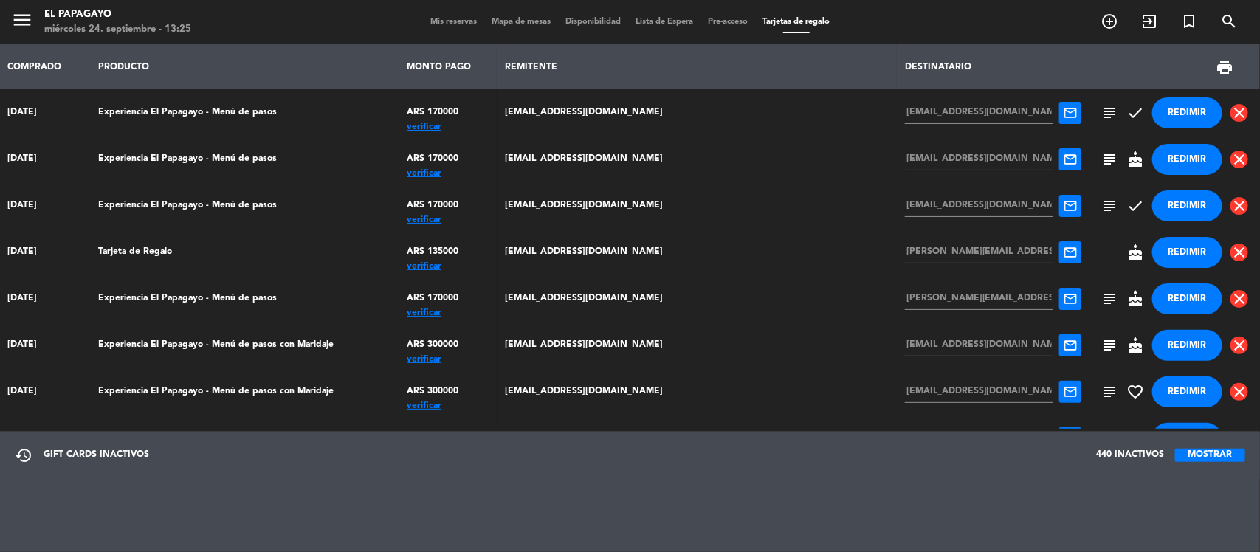
drag, startPoint x: 419, startPoint y: 27, endPoint x: 426, endPoint y: 15, distance: 13.6
click at [423, 26] on div "Mis reservas Mapa de mesas Disponibilidad Lista de Espera Pre-acceso Tarjetas d…" at bounding box center [630, 22] width 414 height 13
click at [426, 16] on div "Mis reservas Mapa de mesas Disponibilidad Lista de Espera Pre-acceso Tarjetas d…" at bounding box center [630, 22] width 414 height 13
click at [428, 20] on span "Mis reservas" at bounding box center [453, 22] width 61 height 8
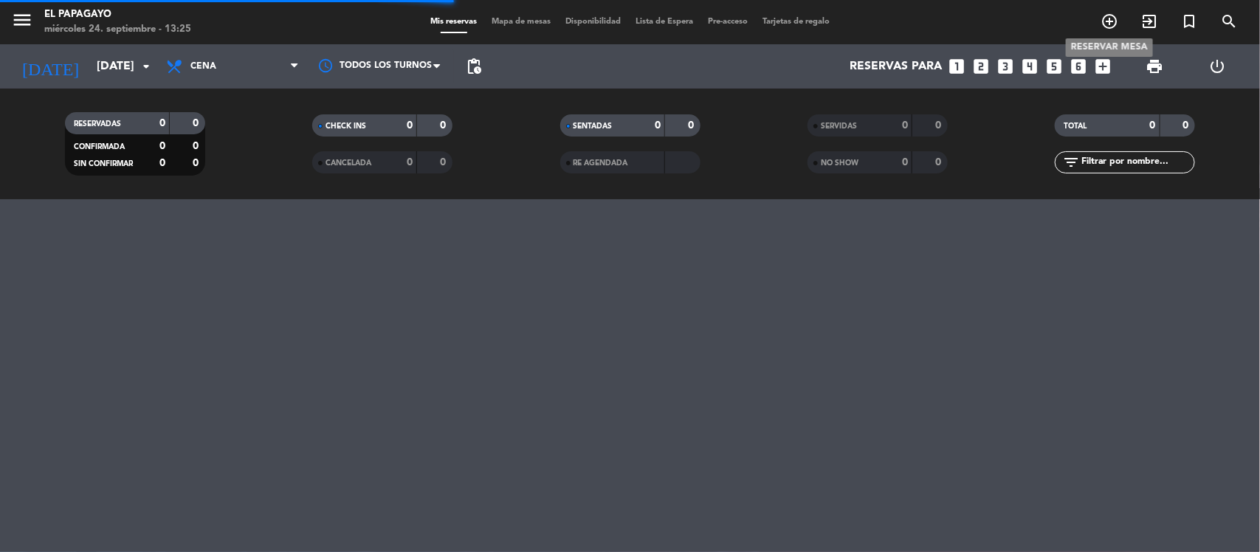
click at [1109, 24] on icon "add_circle_outline" at bounding box center [1110, 22] width 18 height 18
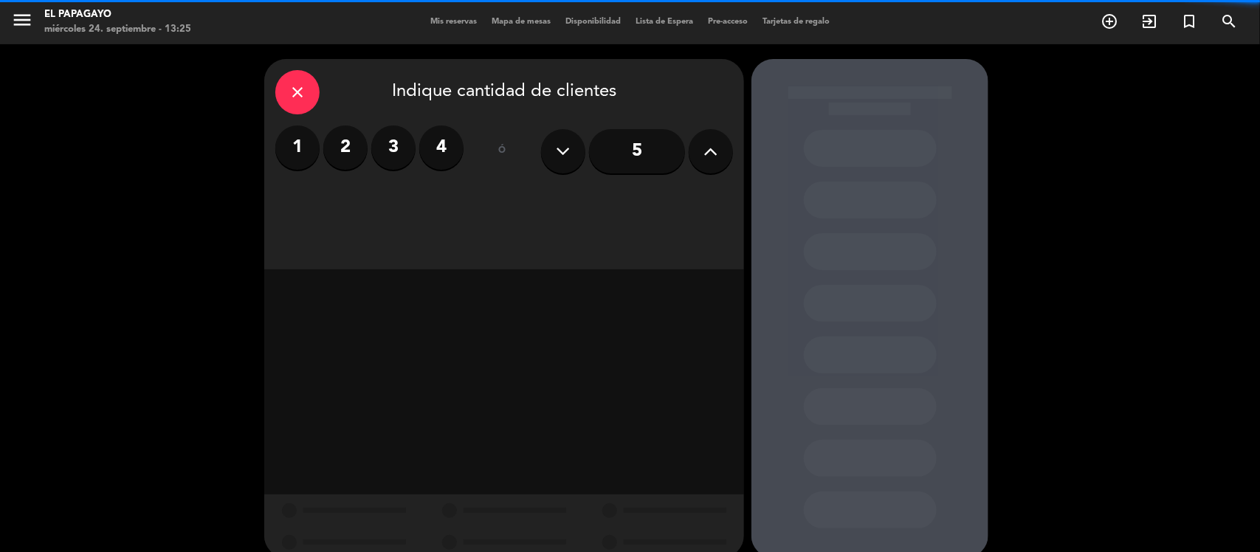
click at [326, 153] on label "2" at bounding box center [345, 147] width 44 height 44
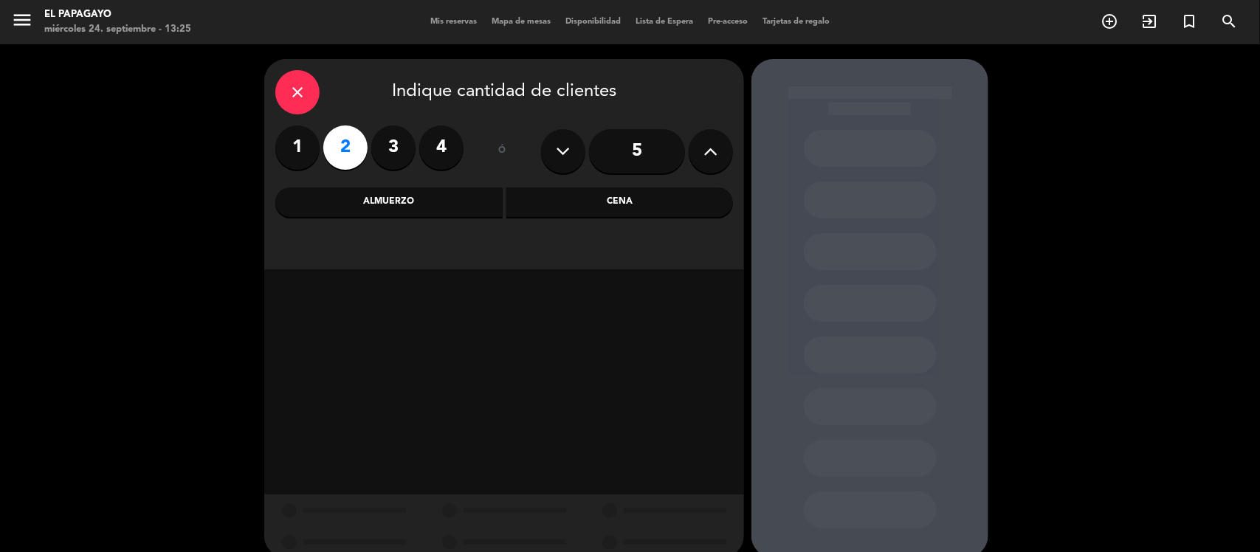
click at [529, 219] on div "close Indique cantidad de clientes 1 2 3 4 ó 5 Almuerzo Cena" at bounding box center [504, 164] width 480 height 210
click at [545, 196] on div "Cena" at bounding box center [619, 202] width 227 height 30
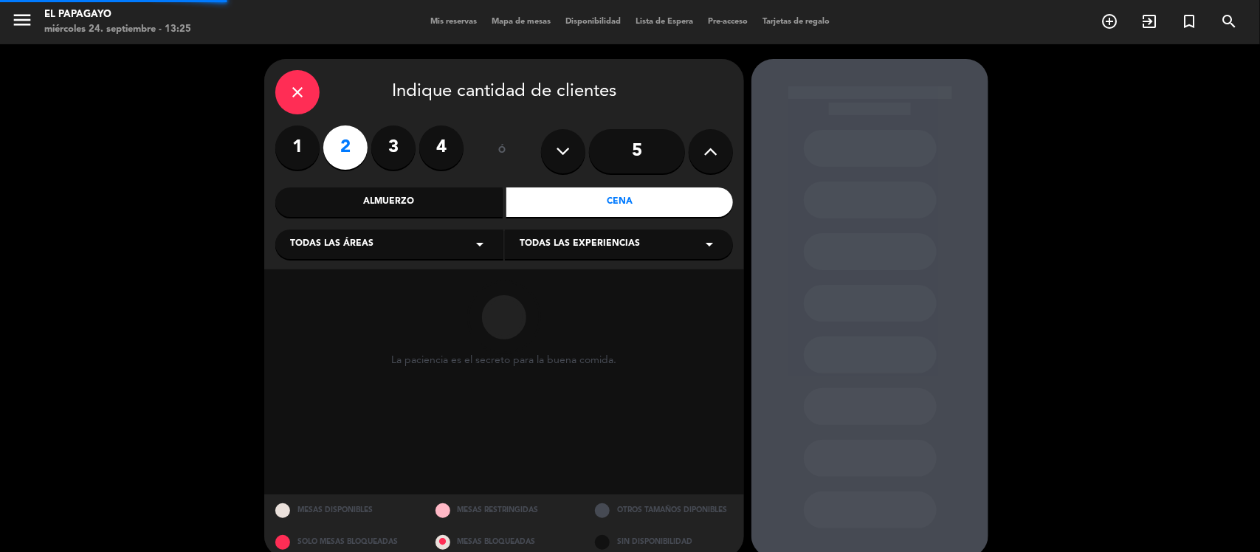
click at [426, 244] on div "Todas las áreas arrow_drop_down" at bounding box center [389, 245] width 228 height 30
click at [362, 278] on div "1.PLANTA BAJA" at bounding box center [389, 281] width 199 height 15
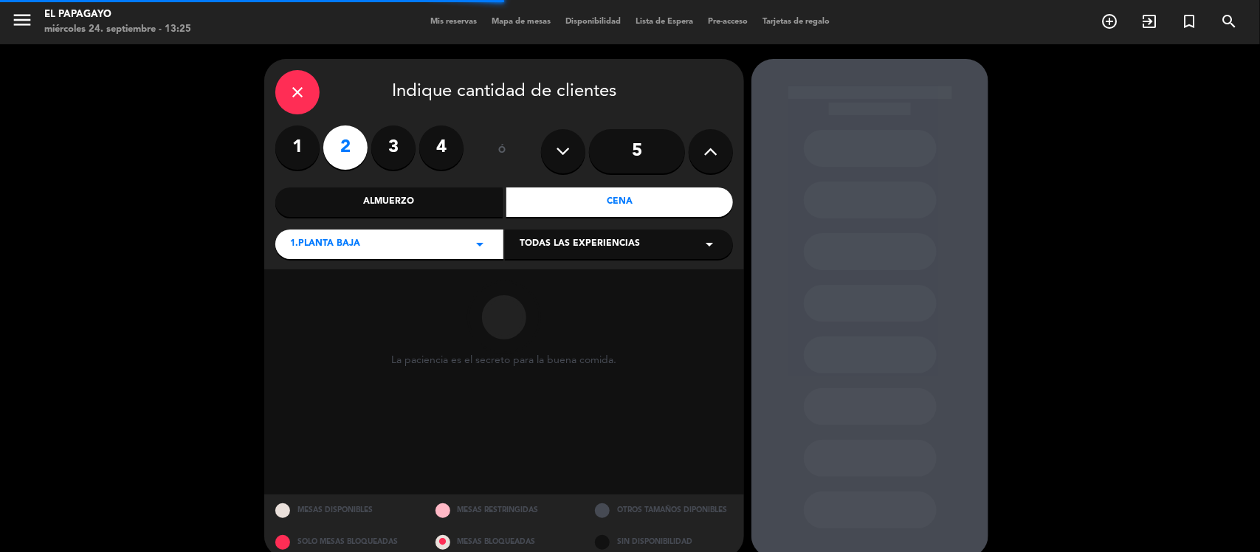
scroll to position [20, 0]
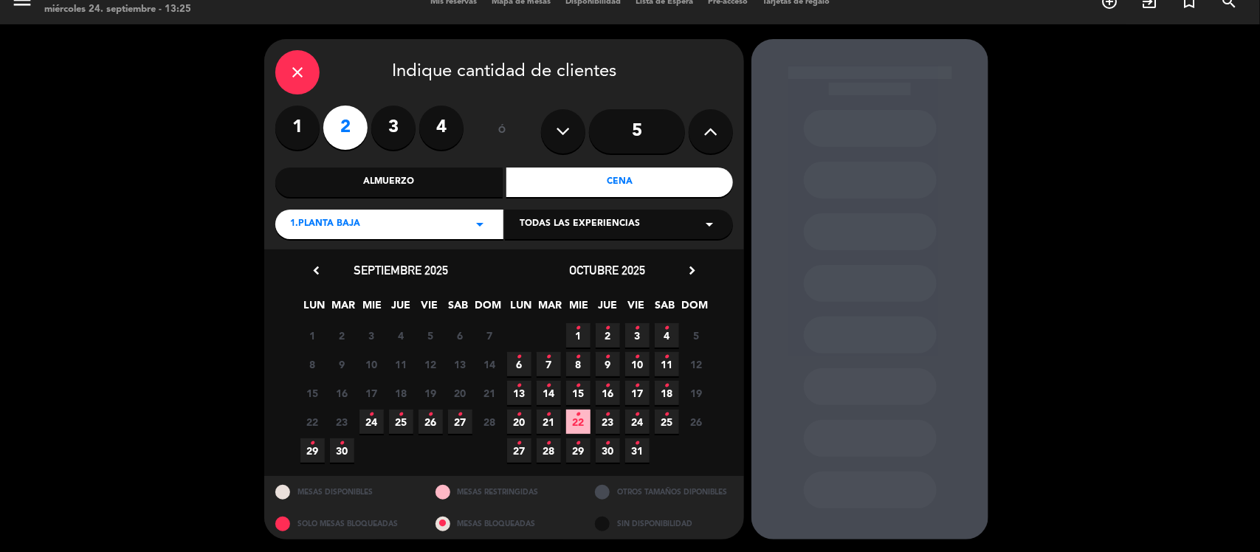
click at [658, 416] on span "25 •" at bounding box center [667, 422] width 24 height 24
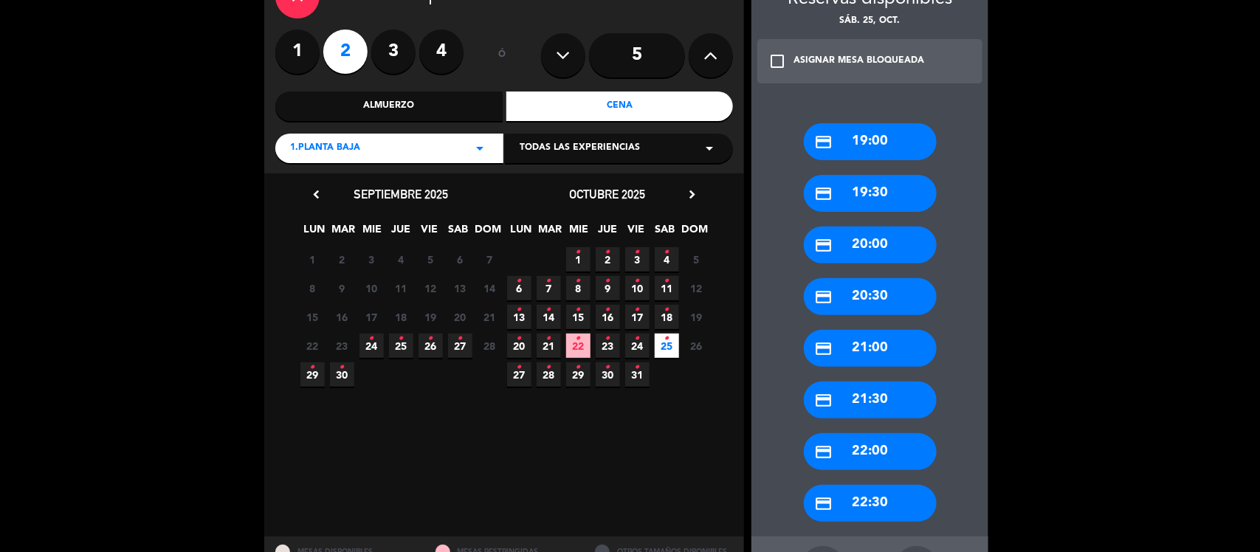
scroll to position [157, 0]
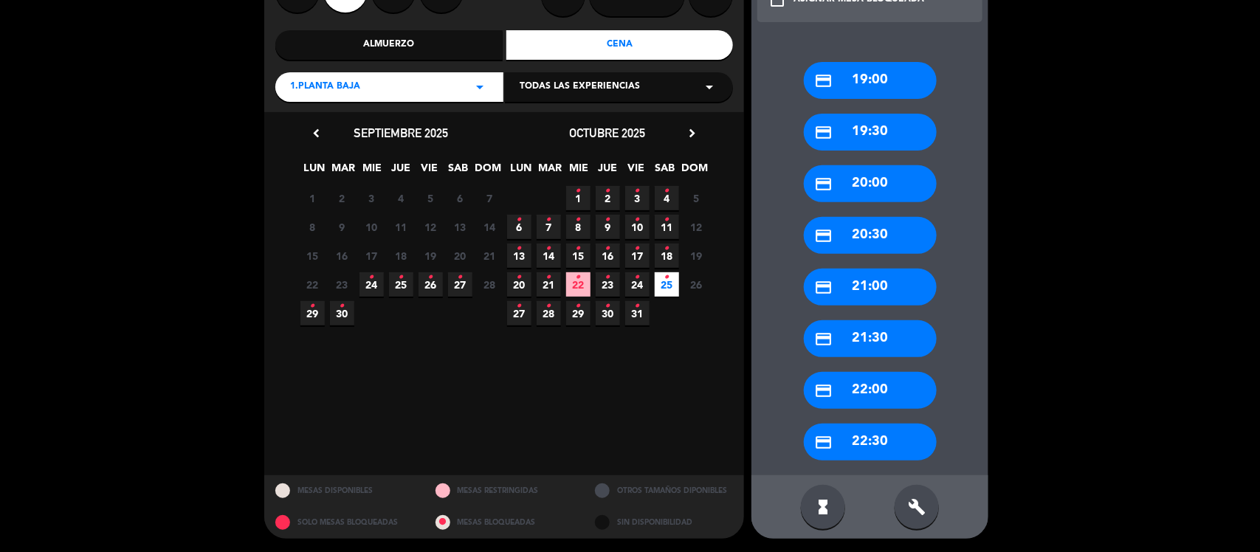
click at [854, 283] on div "credit_card 21:00" at bounding box center [870, 287] width 133 height 37
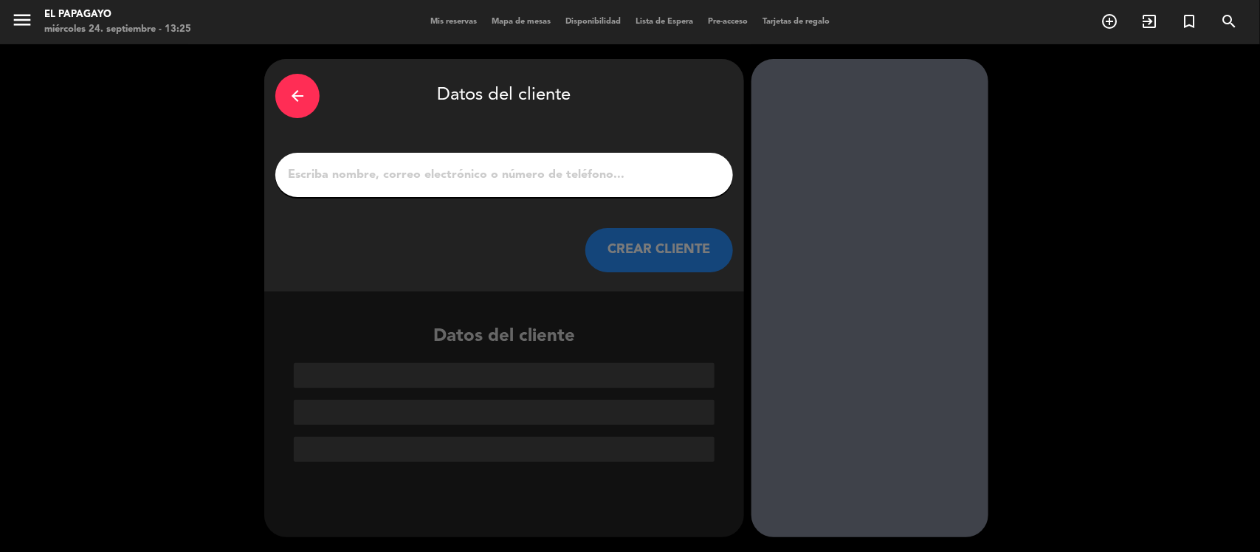
click at [478, 155] on div at bounding box center [504, 175] width 458 height 44
drag, startPoint x: 465, startPoint y: 175, endPoint x: 445, endPoint y: 153, distance: 29.8
click at [462, 176] on input "1" at bounding box center [504, 175] width 436 height 21
paste input "29715261"
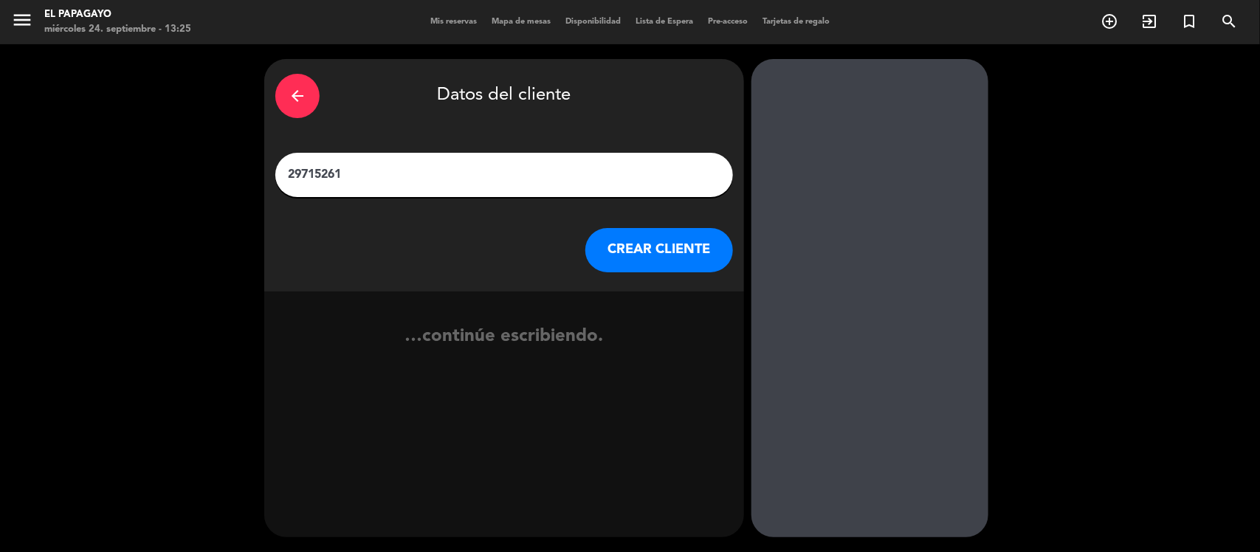
drag, startPoint x: 497, startPoint y: 165, endPoint x: 255, endPoint y: 142, distance: 242.5
click at [255, 142] on div "arrow_back Datos del cliente 29715261 CREAR CLIENTE …continúe escribiendo." at bounding box center [630, 298] width 1260 height 508
type input "[PERSON_NAME]"
click at [632, 256] on button "CREAR CLIENTE" at bounding box center [659, 250] width 148 height 44
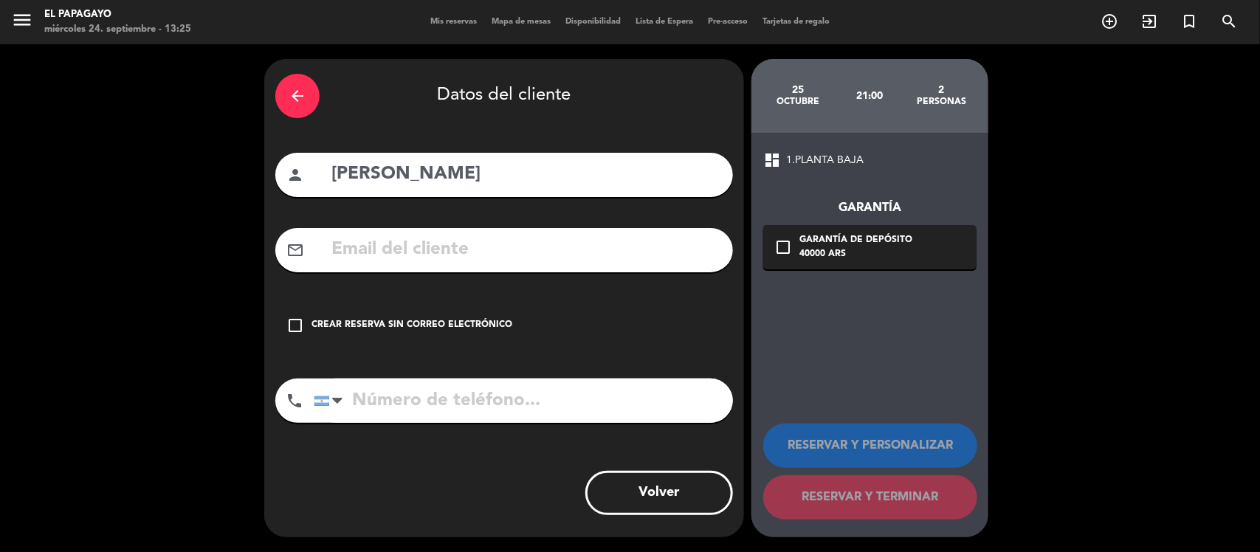
click at [448, 385] on input "tel" at bounding box center [523, 401] width 419 height 44
paste input "[PHONE_NUMBER]"
type input "[PHONE_NUMBER]"
click at [432, 312] on div "check_box_outline_blank Crear reserva sin correo electrónico" at bounding box center [504, 325] width 458 height 44
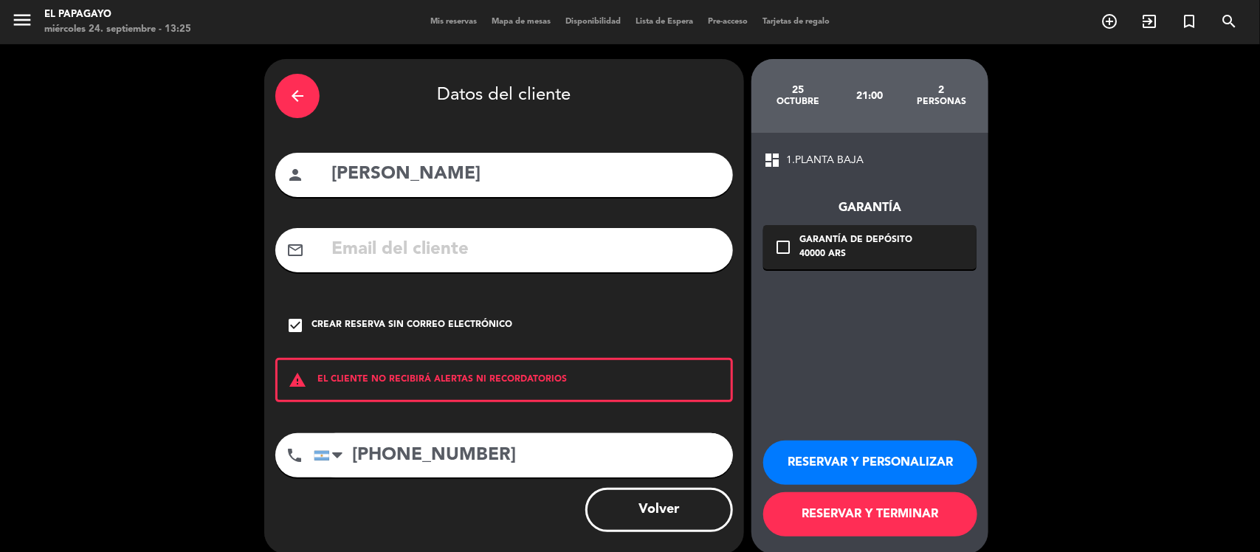
scroll to position [16, 0]
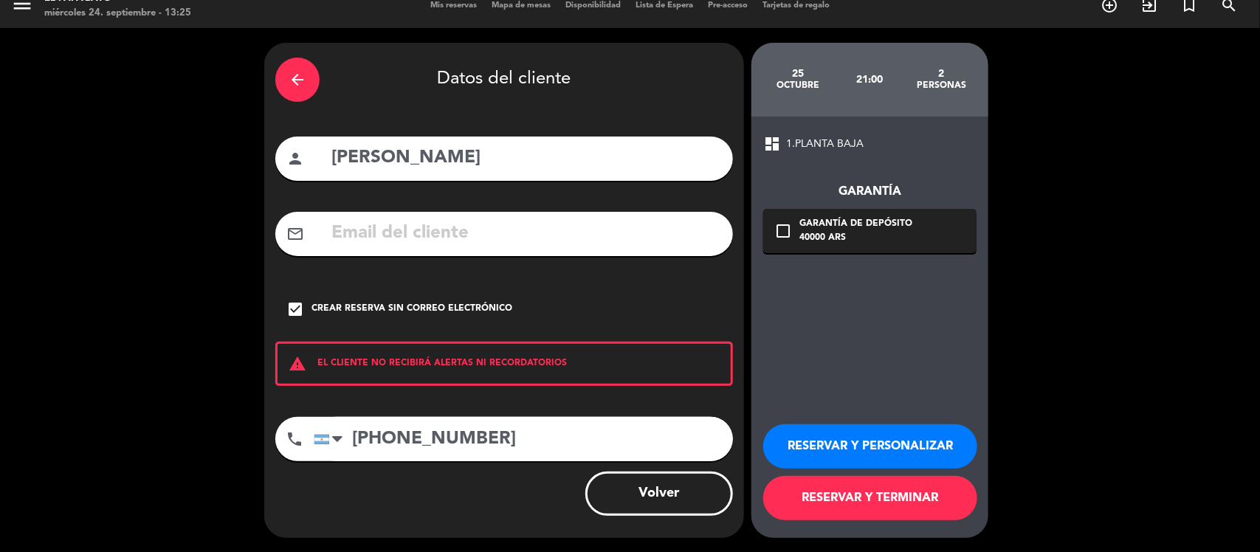
click at [903, 447] on button "RESERVAR Y PERSONALIZAR" at bounding box center [870, 446] width 214 height 44
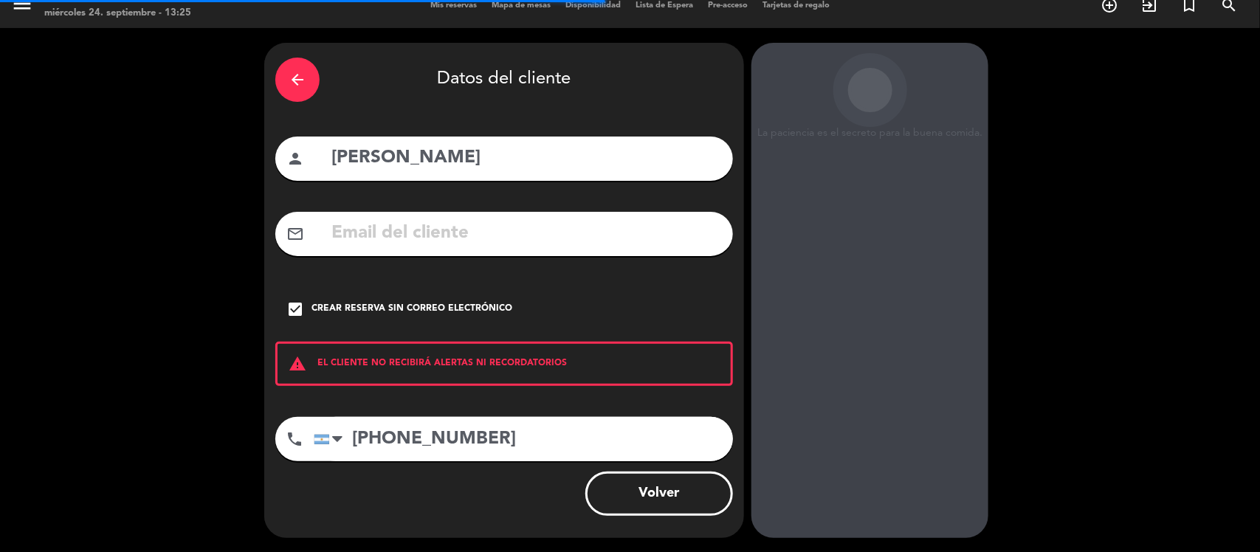
scroll to position [38, 0]
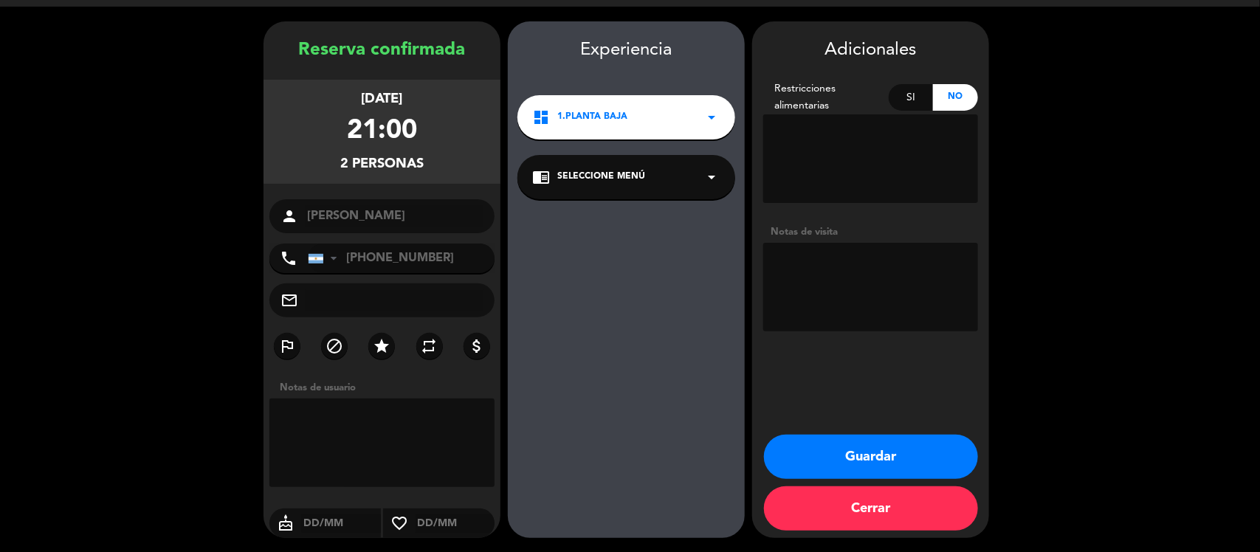
click at [802, 278] on textarea at bounding box center [870, 287] width 215 height 89
type textarea "tiene voucher: 2x11 - + $100mil en bebida + alojamiento -"
click at [854, 440] on button "Guardar" at bounding box center [871, 457] width 214 height 44
